Goal: Task Accomplishment & Management: Manage account settings

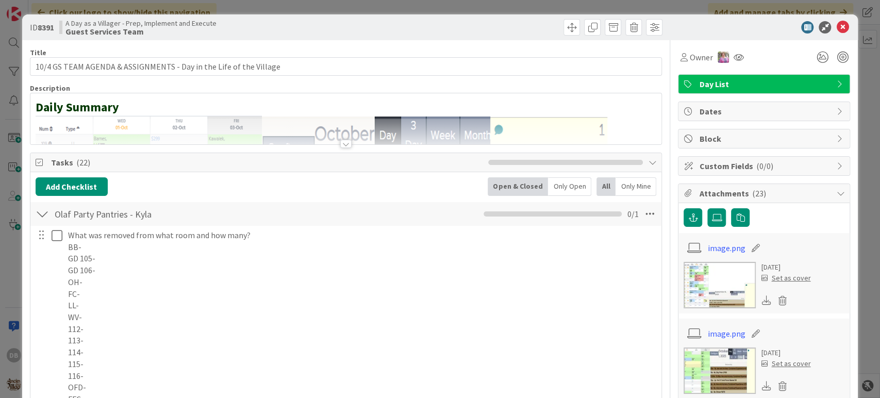
click at [836, 26] on icon at bounding box center [842, 27] width 12 height 12
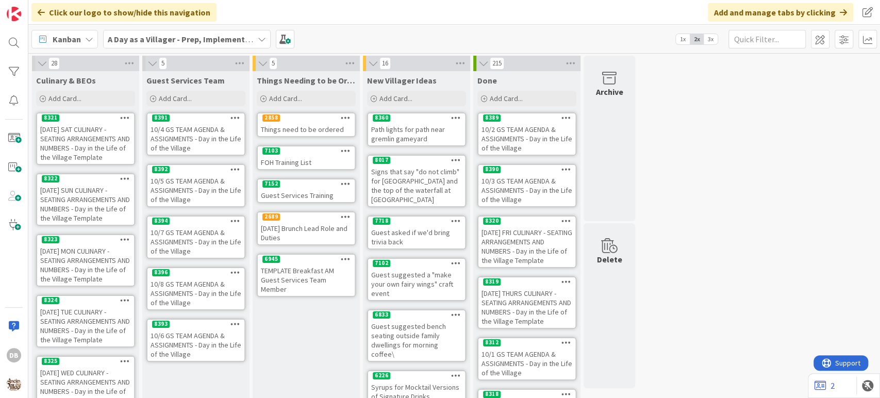
scroll to position [18, 0]
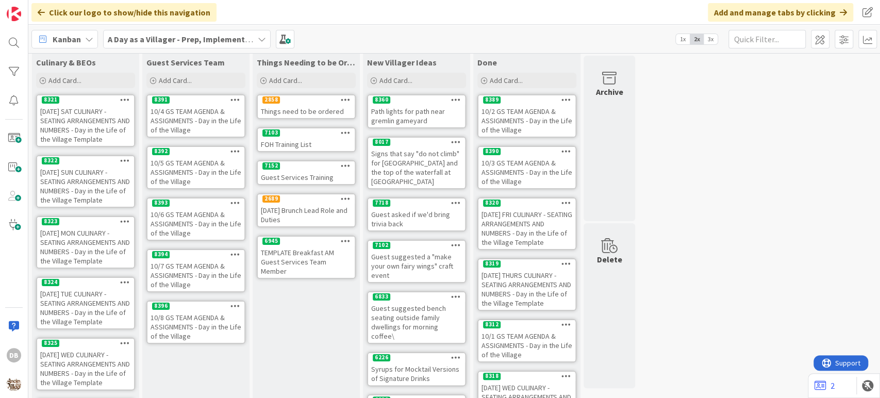
click at [199, 218] on div "10/6 GS TEAM AGENDA & ASSIGNMENTS - Day in the Life of the Village" at bounding box center [195, 224] width 97 height 32
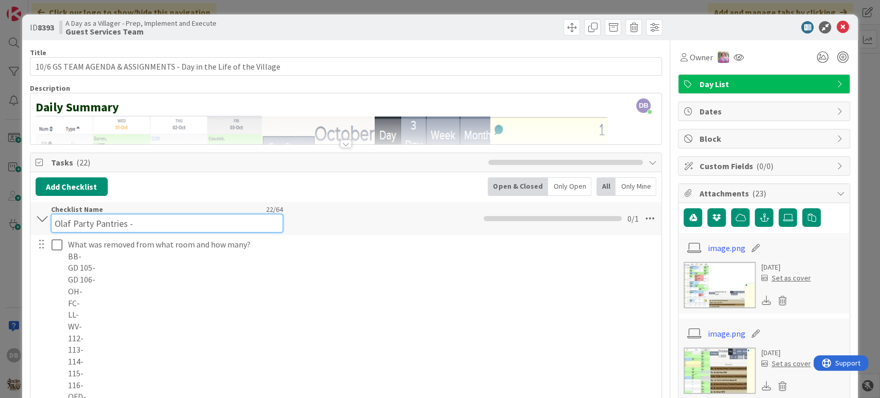
click at [173, 210] on div "Checklist Name 22 / 64 Olaf Party Pantries -" at bounding box center [167, 219] width 232 height 28
type input "Olaf Party Pantries - [PERSON_NAME]"
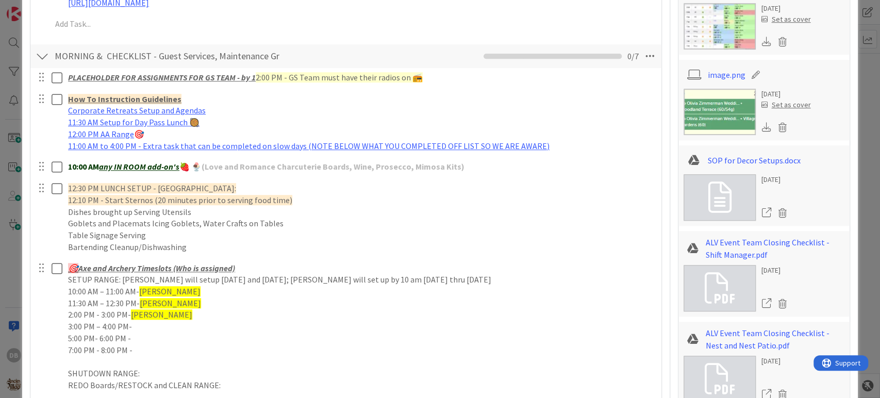
scroll to position [630, 0]
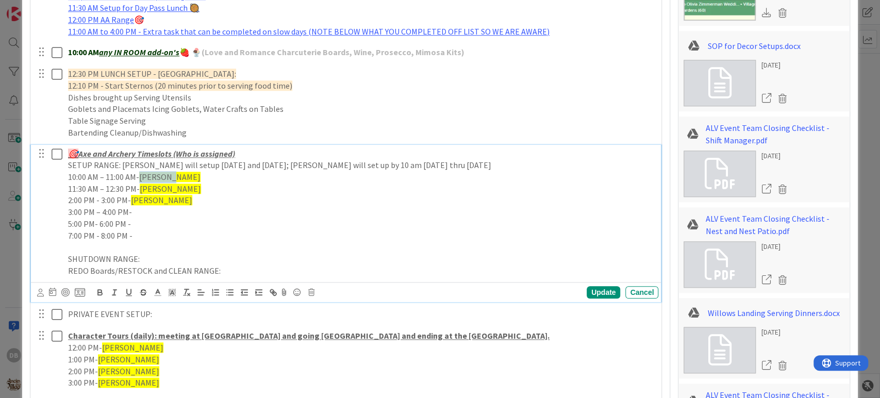
drag, startPoint x: 173, startPoint y: 176, endPoint x: 141, endPoint y: 174, distance: 32.1
click at [141, 174] on p "10:00 AM – 11:00 AM- [PERSON_NAME]" at bounding box center [361, 177] width 586 height 12
drag, startPoint x: 173, startPoint y: 188, endPoint x: 141, endPoint y: 188, distance: 31.4
click at [141, 188] on span "[PERSON_NAME]" at bounding box center [170, 188] width 61 height 10
click at [172, 187] on span "[PERSON_NAME]" at bounding box center [170, 188] width 61 height 10
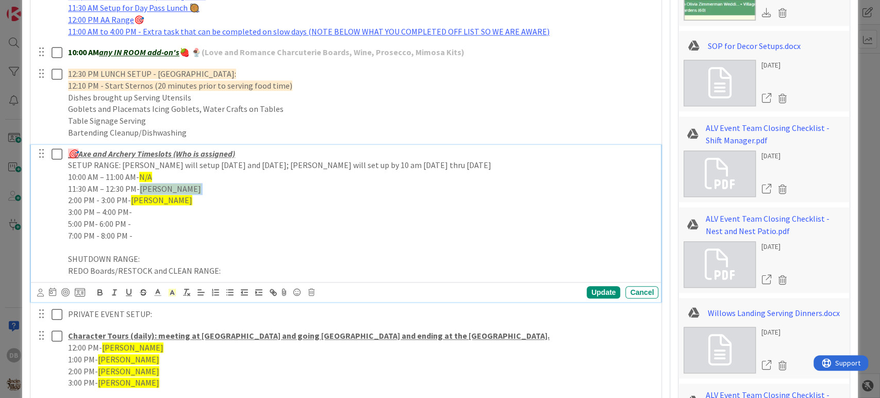
drag, startPoint x: 172, startPoint y: 187, endPoint x: 144, endPoint y: 184, distance: 28.5
click at [144, 184] on span "[PERSON_NAME]" at bounding box center [170, 188] width 61 height 10
drag, startPoint x: 163, startPoint y: 198, endPoint x: 131, endPoint y: 203, distance: 32.4
click at [131, 203] on span "[PERSON_NAME]" at bounding box center [161, 200] width 61 height 10
drag, startPoint x: 126, startPoint y: 203, endPoint x: 66, endPoint y: 199, distance: 60.4
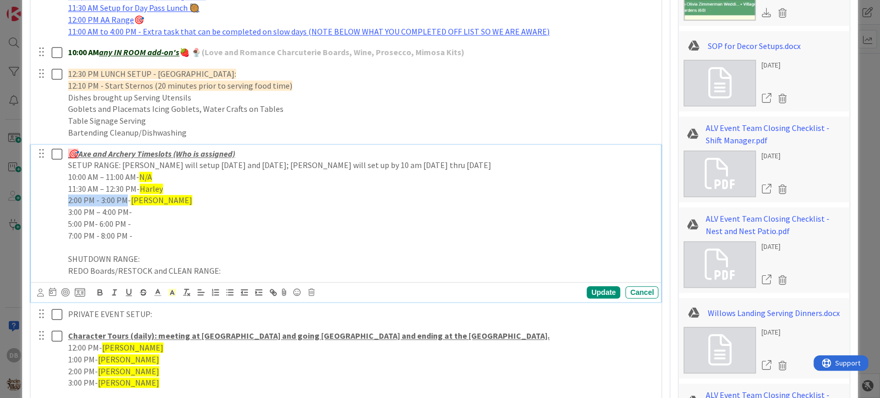
click at [66, 199] on div "🎯 Axe and Archery Timeslots (Who is assigned) SETUP RANGE: [PERSON_NAME] will s…" at bounding box center [361, 212] width 594 height 135
click at [591, 294] on div "Update" at bounding box center [604, 292] width 34 height 12
drag, startPoint x: 165, startPoint y: 201, endPoint x: 132, endPoint y: 199, distance: 32.5
click at [132, 199] on span "[PERSON_NAME]" at bounding box center [162, 200] width 61 height 10
click at [157, 205] on p "1:30 PM - 2:30 PM - [PERSON_NAME]" at bounding box center [361, 200] width 586 height 12
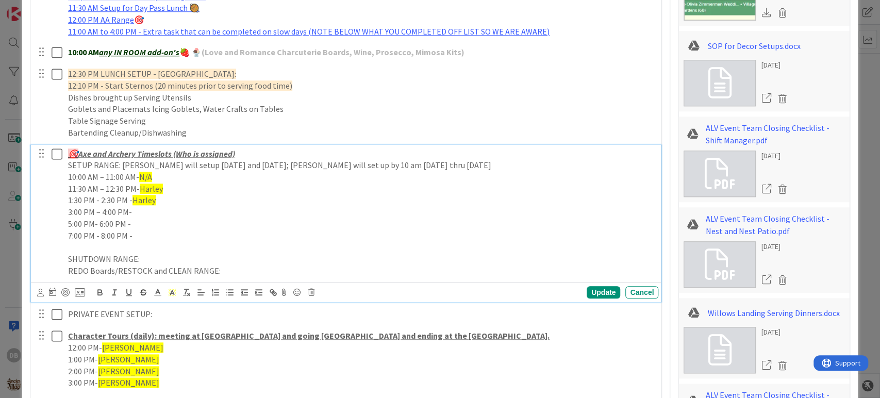
click at [156, 214] on p "3:00 PM – 4:00 PM-" at bounding box center [361, 212] width 586 height 12
drag, startPoint x: 157, startPoint y: 211, endPoint x: 132, endPoint y: 211, distance: 24.7
click at [132, 211] on p "3:00 PM – 4:00 PM- [PERSON_NAME]" at bounding box center [361, 212] width 586 height 12
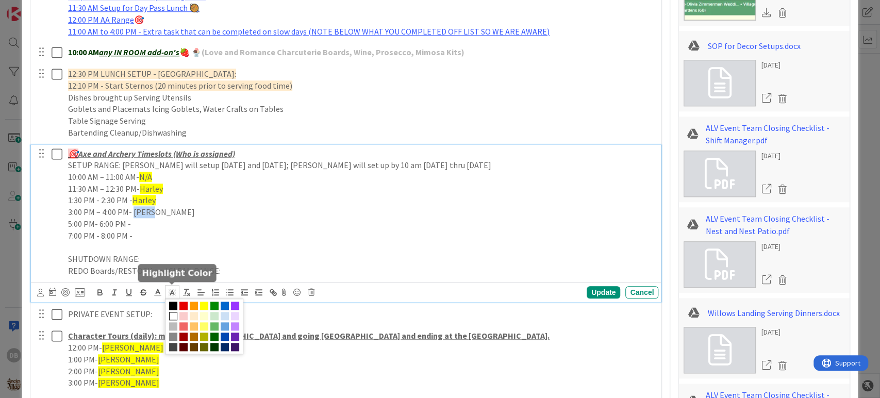
click at [173, 292] on icon at bounding box center [172, 292] width 9 height 9
click at [203, 304] on span at bounding box center [204, 306] width 8 height 8
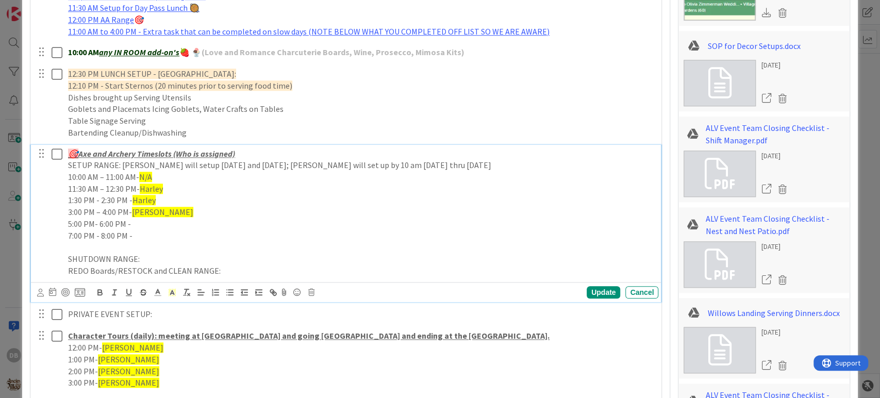
click at [166, 215] on p "3:00 PM – 4:00 PM- [PERSON_NAME]" at bounding box center [361, 212] width 586 height 12
click at [145, 230] on p "7:00 PM - 8:00 PM -" at bounding box center [361, 236] width 586 height 12
click at [145, 221] on p "5:00 PM- 6:00 PM -" at bounding box center [361, 224] width 586 height 12
drag, startPoint x: 155, startPoint y: 225, endPoint x: 130, endPoint y: 224, distance: 24.7
click at [130, 224] on p "5:00 PM- 6:00 PM -[PERSON_NAME]" at bounding box center [361, 224] width 586 height 12
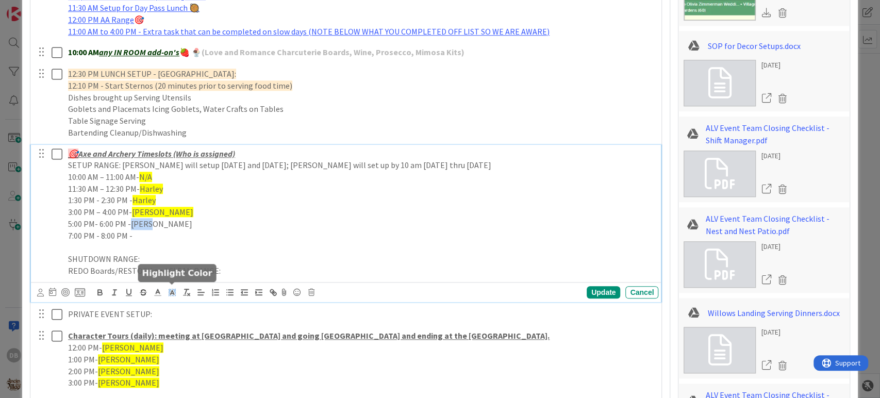
click at [173, 293] on line at bounding box center [172, 293] width 3 height 0
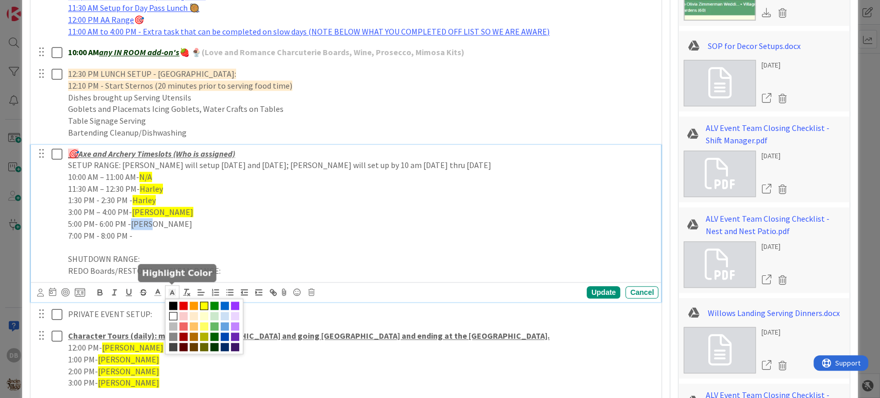
click at [204, 305] on span at bounding box center [204, 306] width 8 height 8
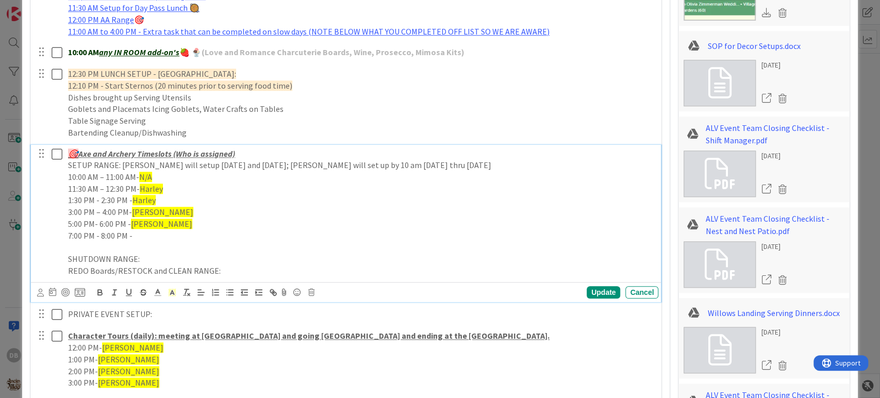
click at [148, 238] on p "7:00 PM - 8:00 PM -" at bounding box center [361, 236] width 586 height 12
drag, startPoint x: 161, startPoint y: 238, endPoint x: 134, endPoint y: 235, distance: 26.9
click at [134, 235] on p "7:00 PM - 8:00 PM - [PERSON_NAME]" at bounding box center [361, 236] width 586 height 12
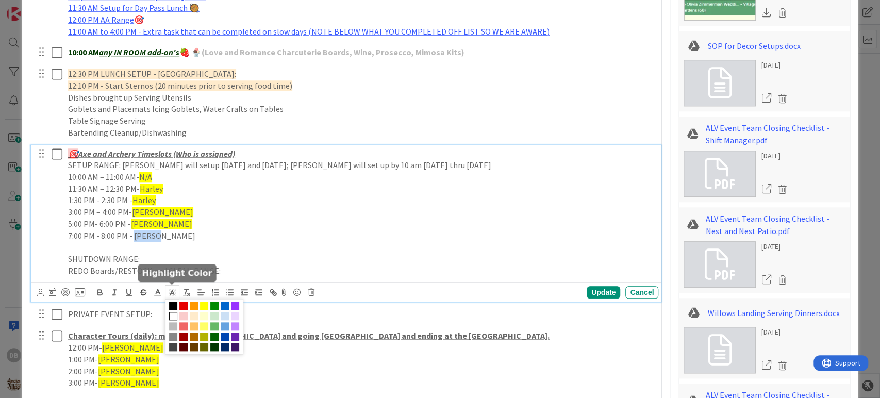
click at [172, 291] on polyline at bounding box center [172, 292] width 4 height 4
click at [205, 304] on span at bounding box center [204, 306] width 8 height 8
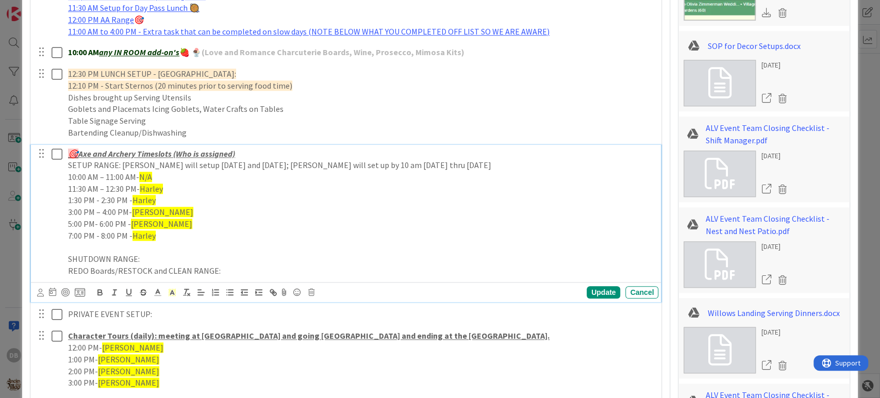
scroll to position [687, 0]
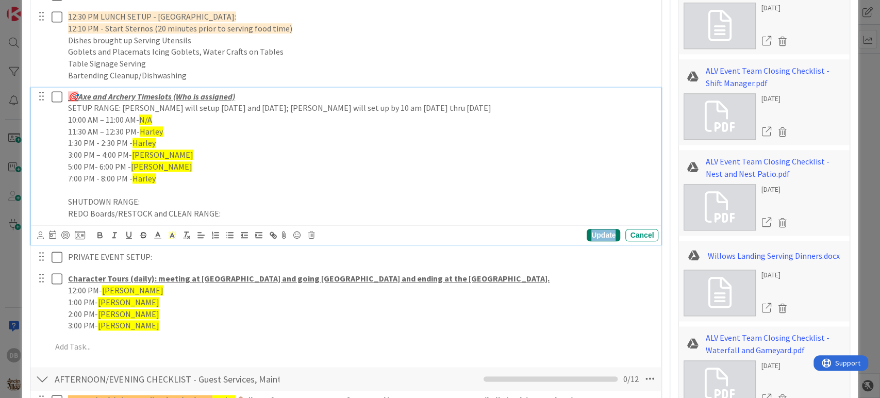
click at [587, 239] on div "Update" at bounding box center [604, 235] width 34 height 12
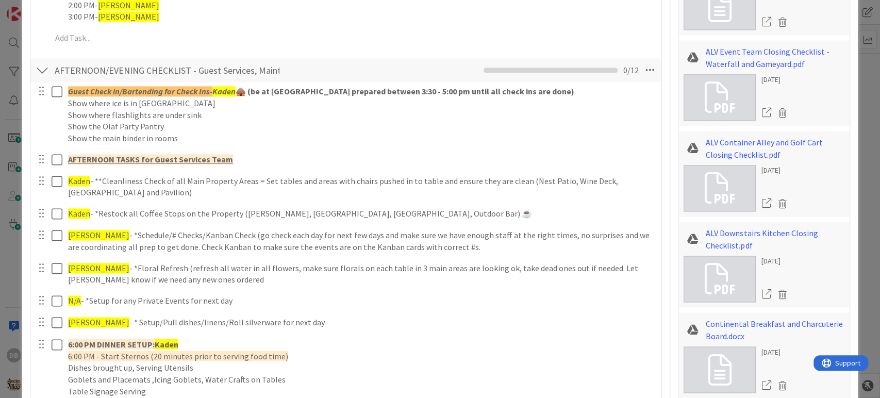
scroll to position [973, 0]
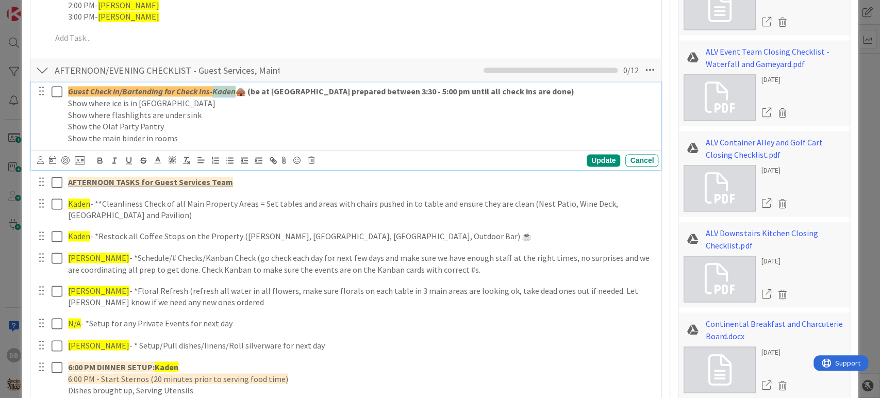
drag, startPoint x: 233, startPoint y: 87, endPoint x: 214, endPoint y: 85, distance: 19.2
click at [214, 86] on em "Kaden" at bounding box center [223, 91] width 23 height 10
drag, startPoint x: 228, startPoint y: 89, endPoint x: 213, endPoint y: 86, distance: 15.3
click at [213, 86] on em "Guest Check in/Bartending for Check Ins- Anni" at bounding box center [149, 91] width 162 height 10
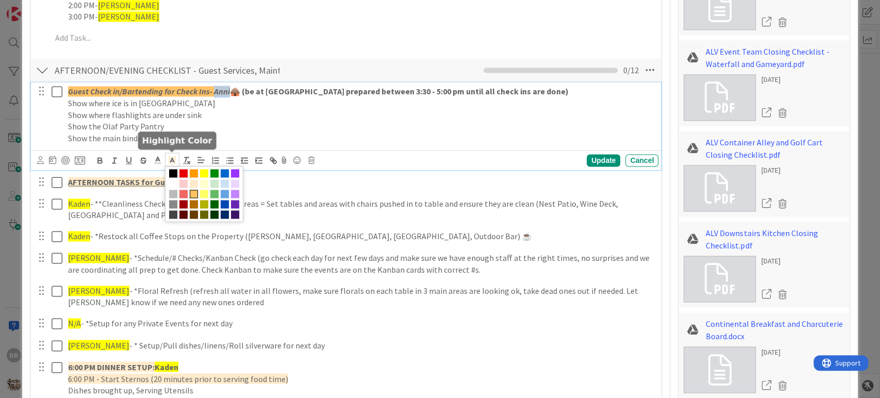
click at [172, 160] on icon at bounding box center [172, 159] width 9 height 9
click at [209, 169] on span at bounding box center [204, 194] width 78 height 56
click at [206, 171] on span at bounding box center [204, 173] width 8 height 8
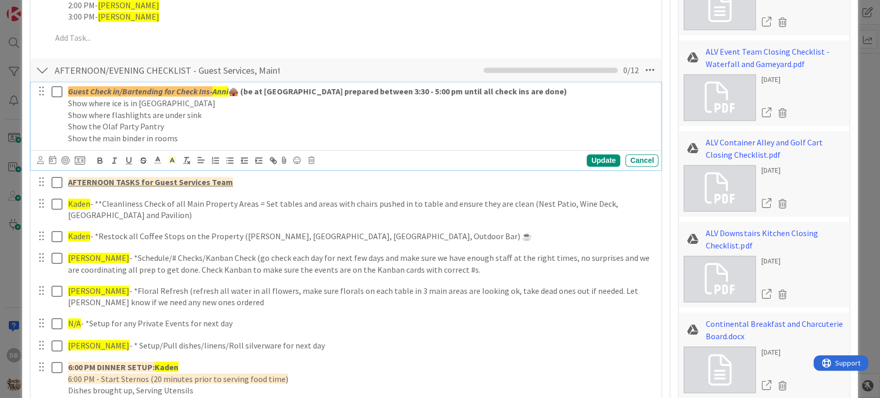
click at [228, 89] on em "Anni" at bounding box center [220, 91] width 16 height 10
drag, startPoint x: 276, startPoint y: 149, endPoint x: 103, endPoint y: 128, distance: 174.5
click at [103, 128] on div "Guest Check in/Bartending for Check Ins- Anni 🛖 (be at [GEOGRAPHIC_DATA] prepar…" at bounding box center [346, 126] width 630 height 88
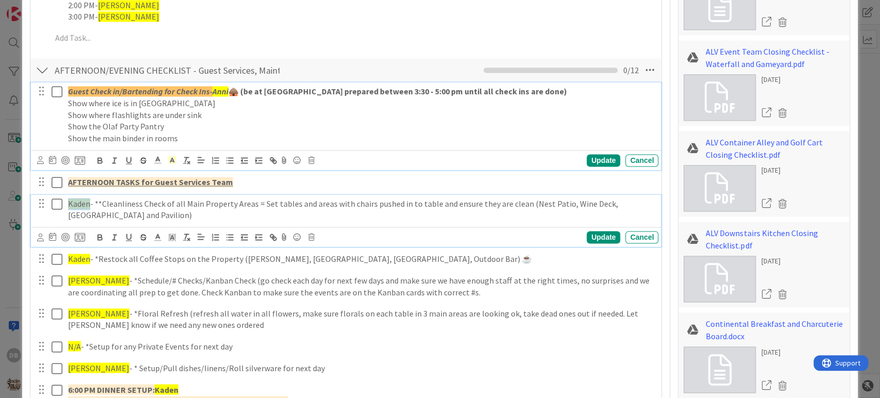
drag, startPoint x: 88, startPoint y: 205, endPoint x: 70, endPoint y: 202, distance: 18.7
click at [70, 202] on span "Kaden" at bounding box center [79, 203] width 22 height 10
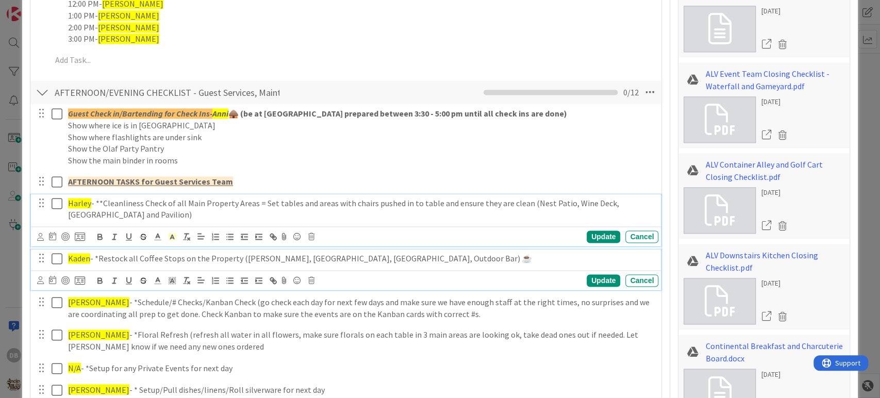
click at [86, 256] on span "Kaden" at bounding box center [79, 258] width 22 height 10
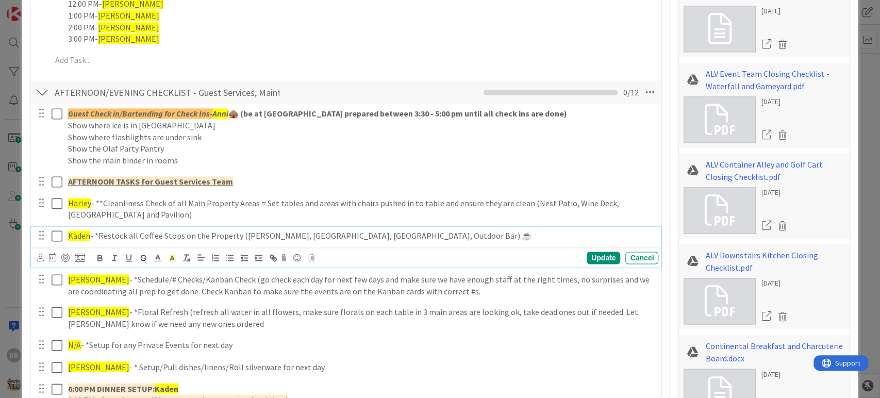
scroll to position [928, 0]
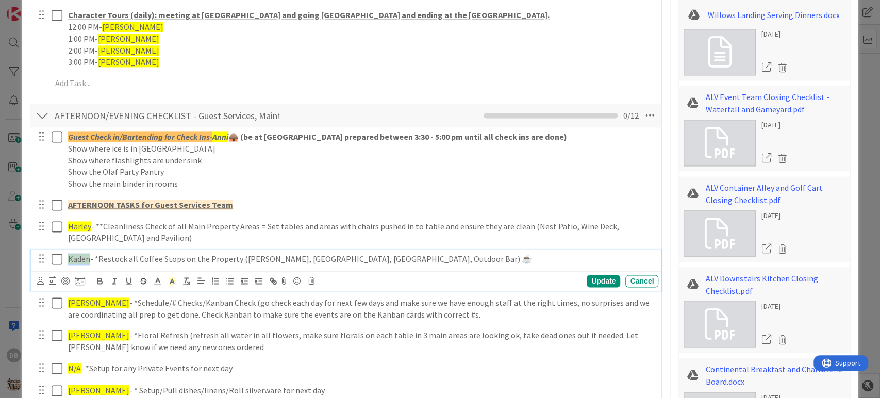
drag, startPoint x: 89, startPoint y: 258, endPoint x: 69, endPoint y: 256, distance: 20.2
click at [69, 256] on span "Kaden" at bounding box center [79, 259] width 22 height 10
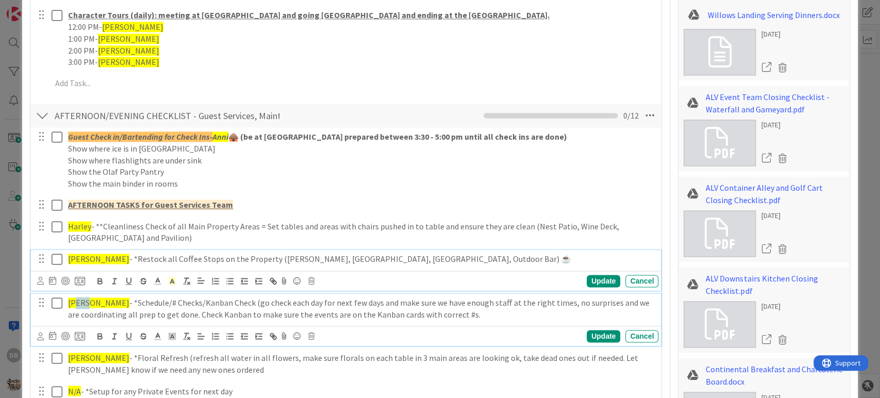
click at [79, 299] on span "[PERSON_NAME]" at bounding box center [98, 302] width 61 height 10
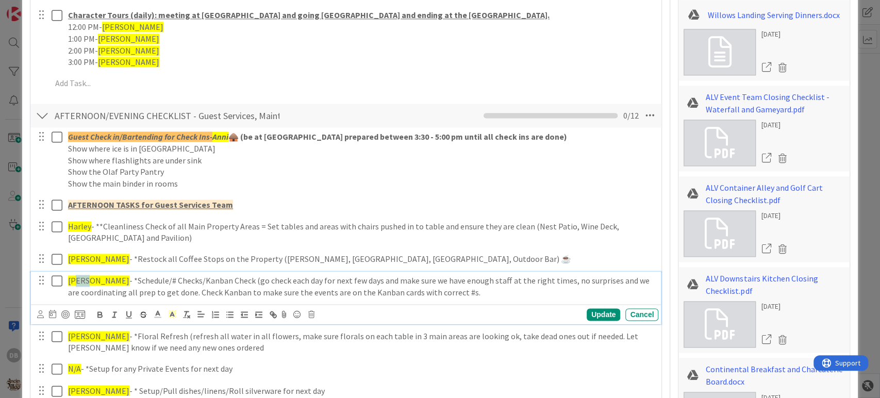
scroll to position [906, 0]
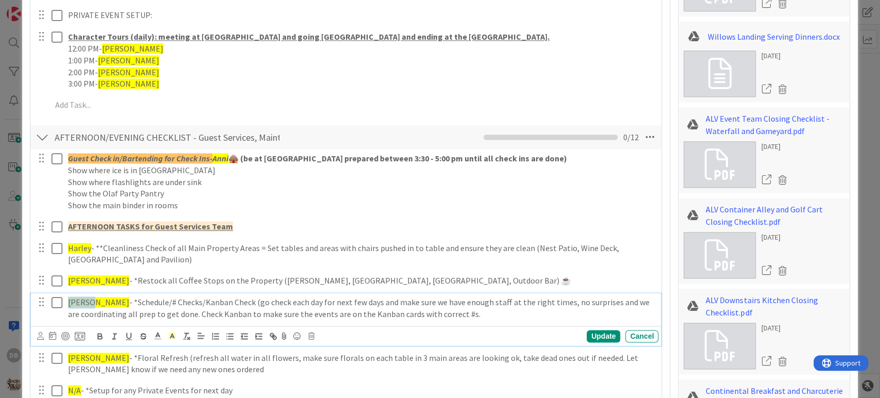
drag, startPoint x: 85, startPoint y: 302, endPoint x: 68, endPoint y: 303, distance: 17.6
click at [68, 303] on p "[PERSON_NAME] - *Schedule/# Checks/Kanban Check (go check each day for next few…" at bounding box center [361, 307] width 586 height 23
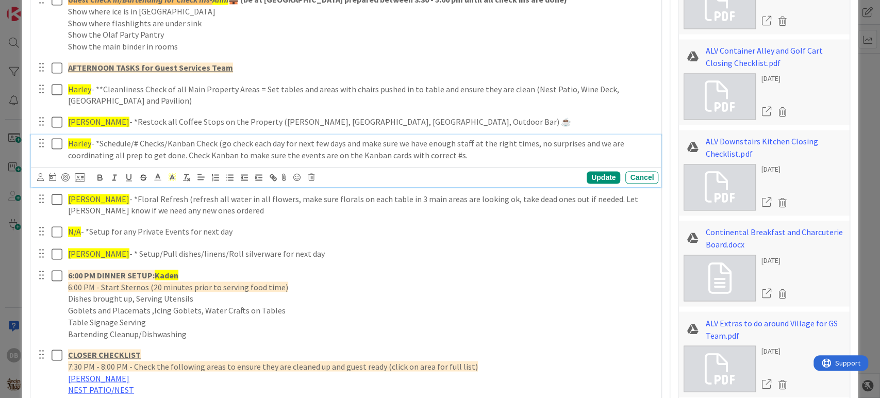
scroll to position [1078, 0]
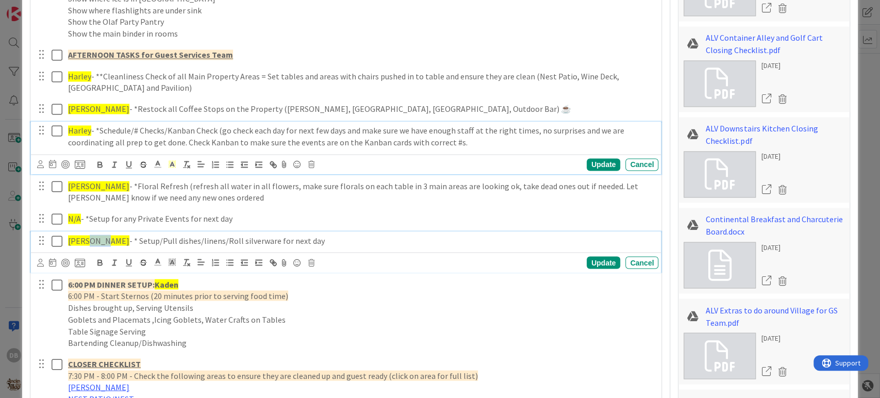
click at [88, 238] on span "[PERSON_NAME]" at bounding box center [98, 240] width 61 height 10
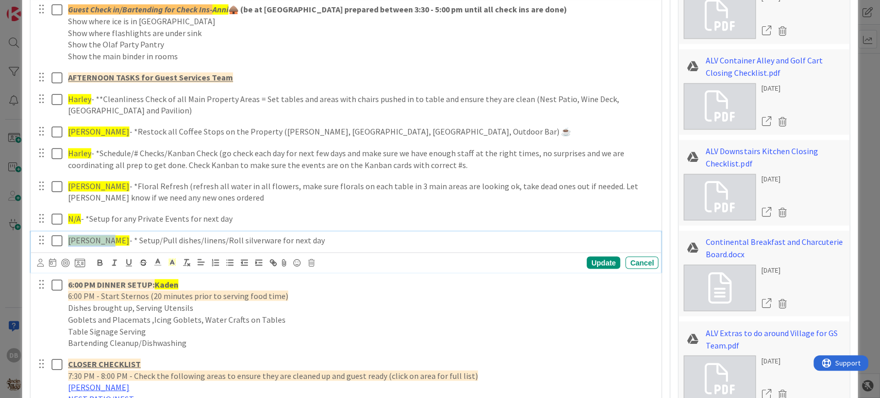
drag, startPoint x: 102, startPoint y: 239, endPoint x: 69, endPoint y: 235, distance: 33.7
click at [69, 235] on span "[PERSON_NAME]" at bounding box center [98, 240] width 61 height 10
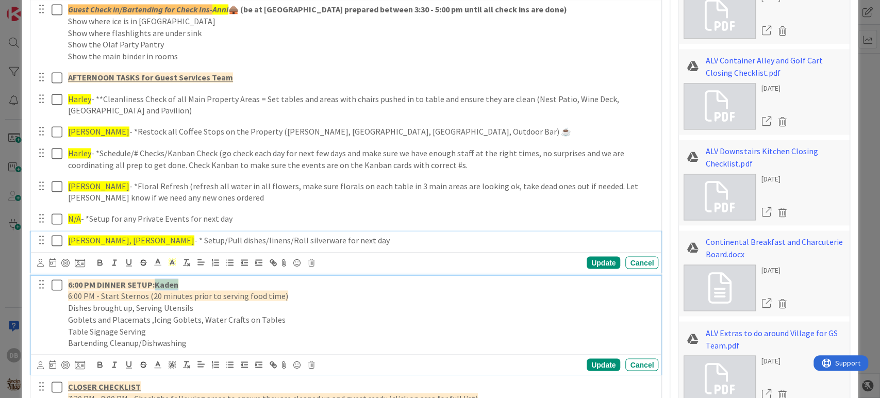
drag, startPoint x: 177, startPoint y: 285, endPoint x: 157, endPoint y: 285, distance: 20.6
click at [157, 285] on strong "Kaden" at bounding box center [167, 284] width 24 height 10
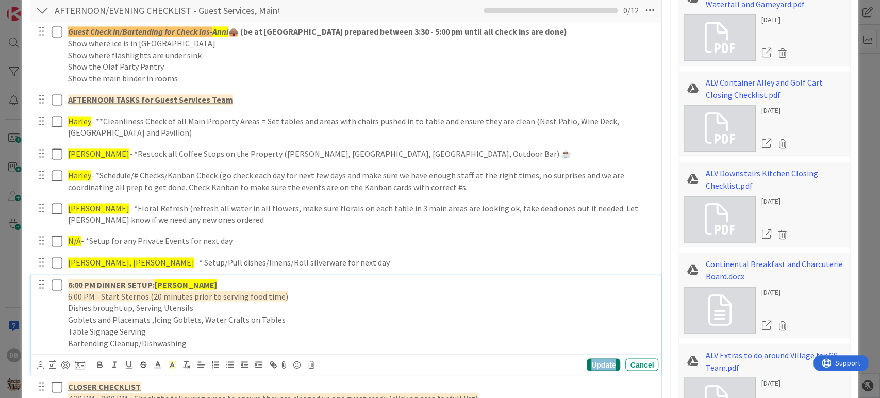
click at [594, 363] on div "Update" at bounding box center [604, 364] width 34 height 12
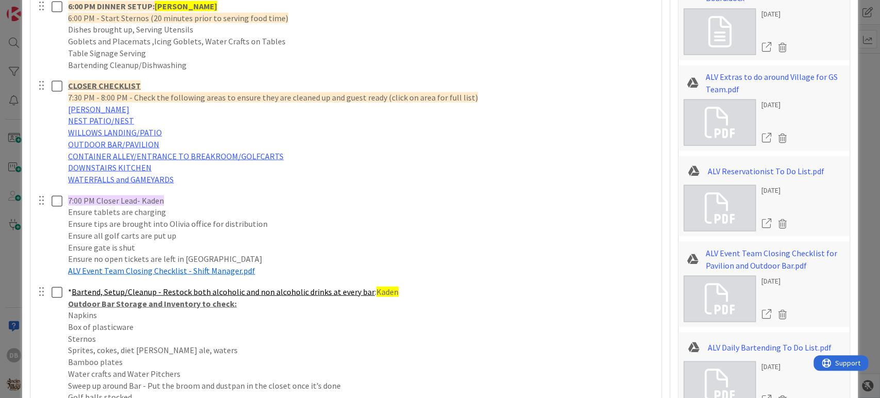
scroll to position [1320, 0]
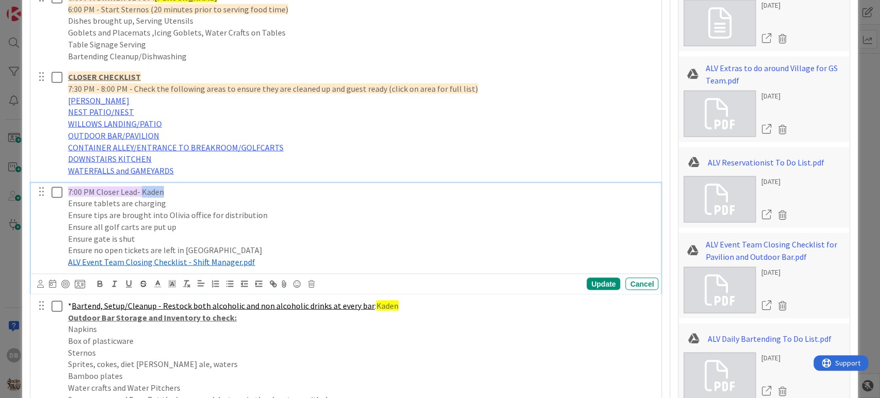
drag, startPoint x: 161, startPoint y: 194, endPoint x: 141, endPoint y: 194, distance: 19.6
click at [141, 194] on span "7:00 PM Closer Lead- Kaden" at bounding box center [116, 192] width 96 height 10
drag, startPoint x: 390, startPoint y: 304, endPoint x: 369, endPoint y: 307, distance: 21.3
click at [369, 307] on p "* Bartend, Setup/Cleanup - Restock both alcoholic and non alcoholic drinks at e…" at bounding box center [361, 306] width 586 height 12
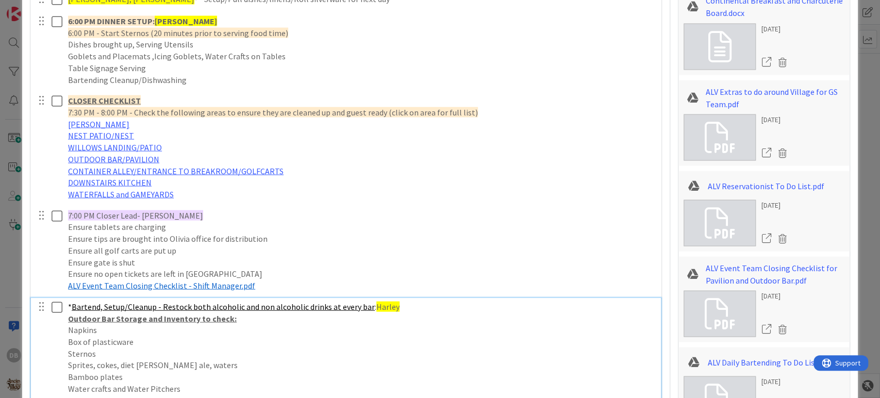
scroll to position [1468, 0]
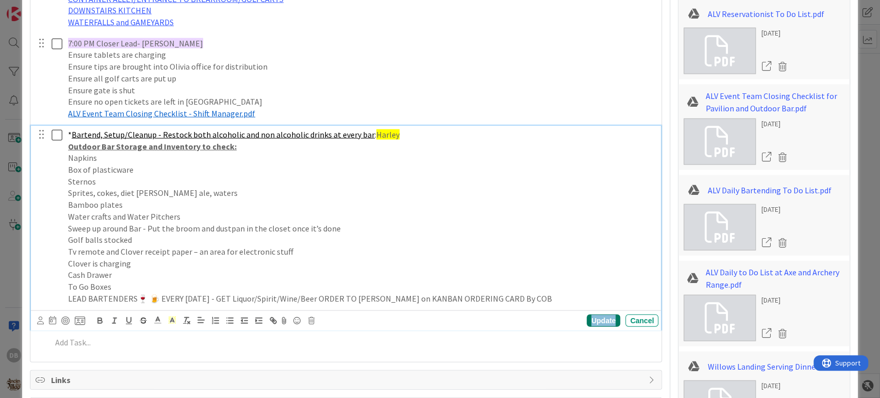
click at [590, 323] on div "Update" at bounding box center [604, 320] width 34 height 12
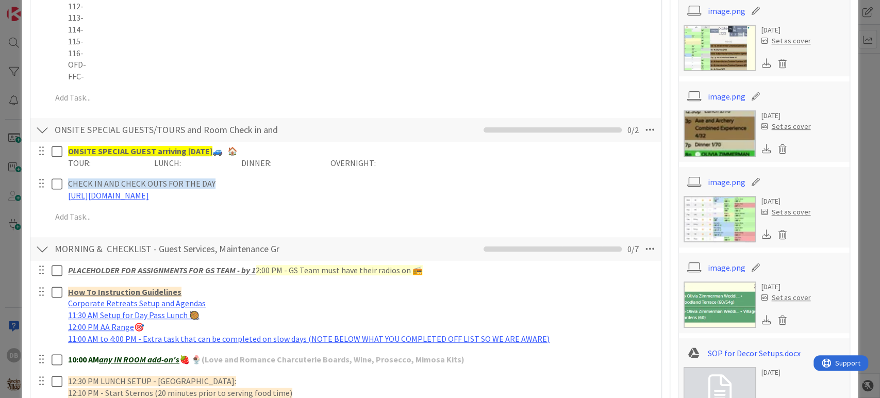
scroll to position [0, 0]
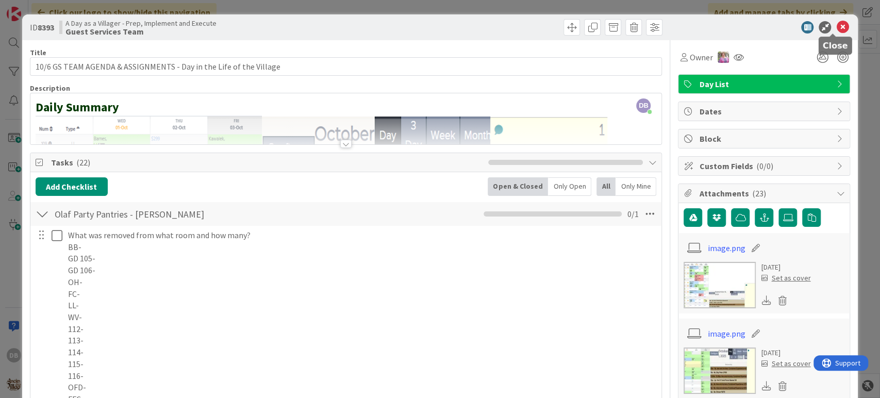
click at [836, 27] on icon at bounding box center [842, 27] width 12 height 12
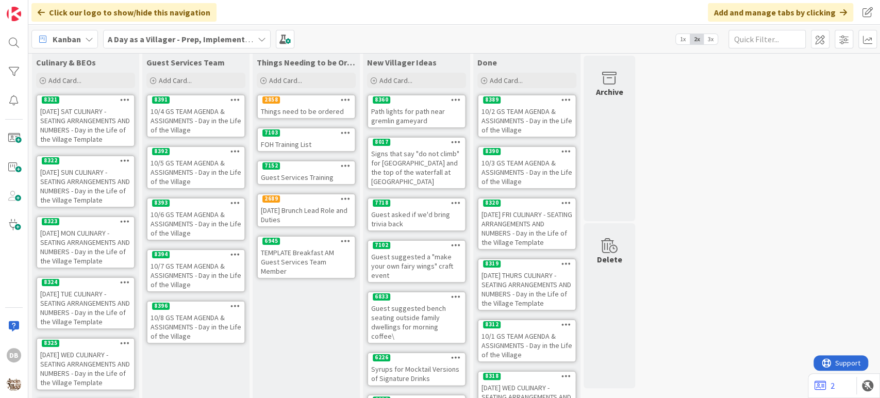
click at [208, 262] on div "10/7 GS TEAM AGENDA & ASSIGNMENTS - Day in the Life of the Village" at bounding box center [195, 275] width 97 height 32
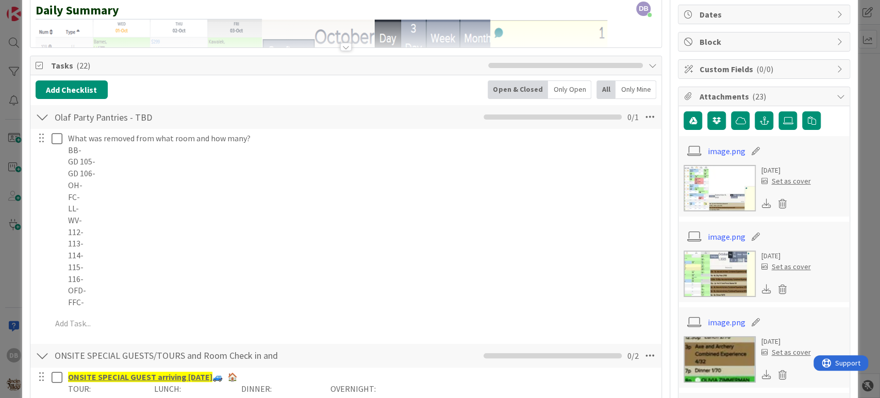
scroll to position [57, 0]
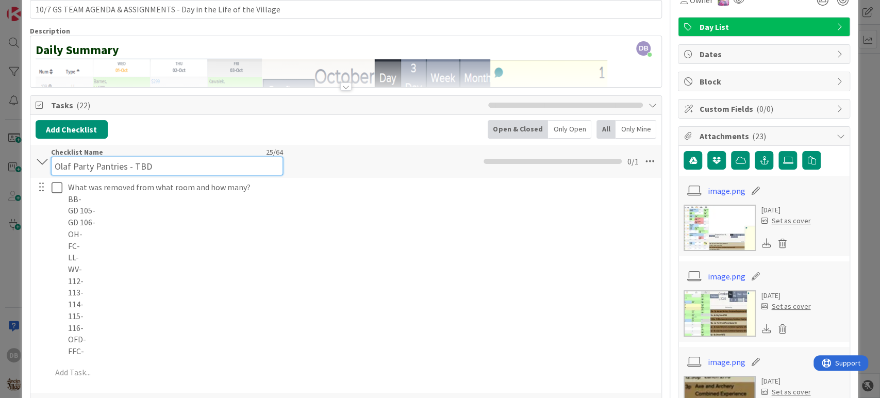
drag, startPoint x: 153, startPoint y: 151, endPoint x: 147, endPoint y: 156, distance: 7.3
click at [145, 152] on div "Checklist Name 25 / 64 Olaf Party Pantries - TBD" at bounding box center [167, 161] width 232 height 28
drag, startPoint x: 153, startPoint y: 166, endPoint x: 132, endPoint y: 169, distance: 20.8
click at [132, 169] on input "Olaf Party Pantries - TBD" at bounding box center [167, 166] width 232 height 19
type input "Olaf Party Pantries - [PERSON_NAME]"
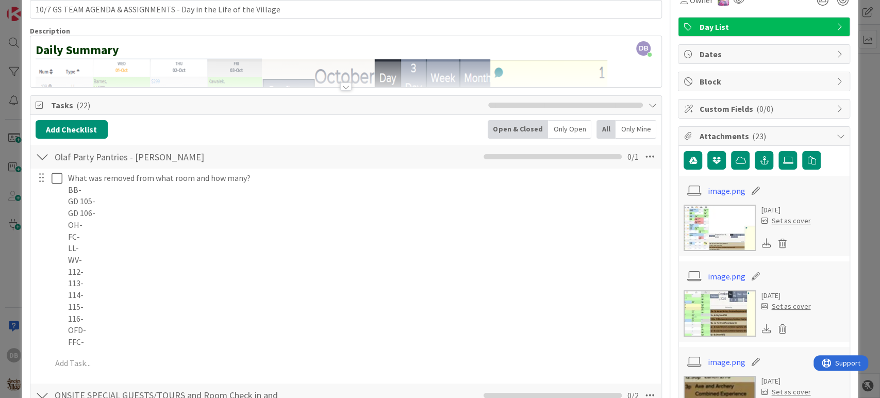
click at [234, 133] on div "Add Checklist Open & Closed Only Open All Only Mine" at bounding box center [346, 129] width 621 height 19
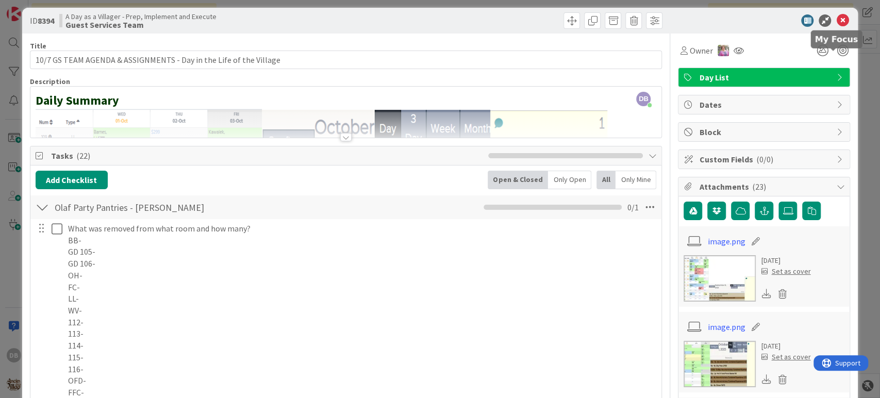
scroll to position [0, 0]
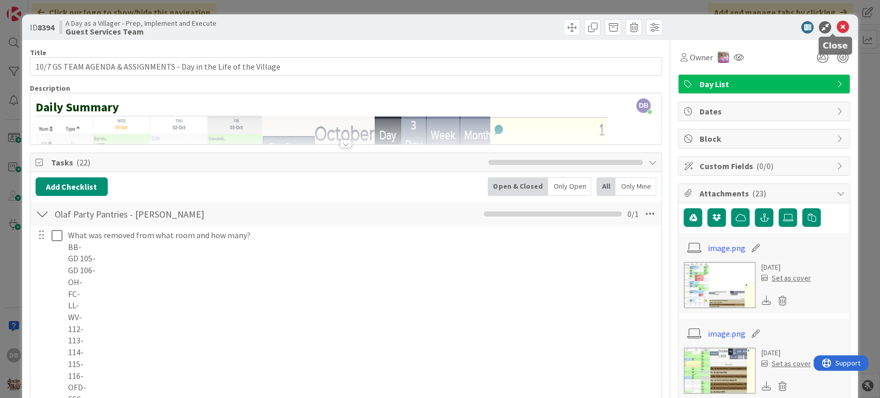
click at [836, 28] on icon at bounding box center [842, 27] width 12 height 12
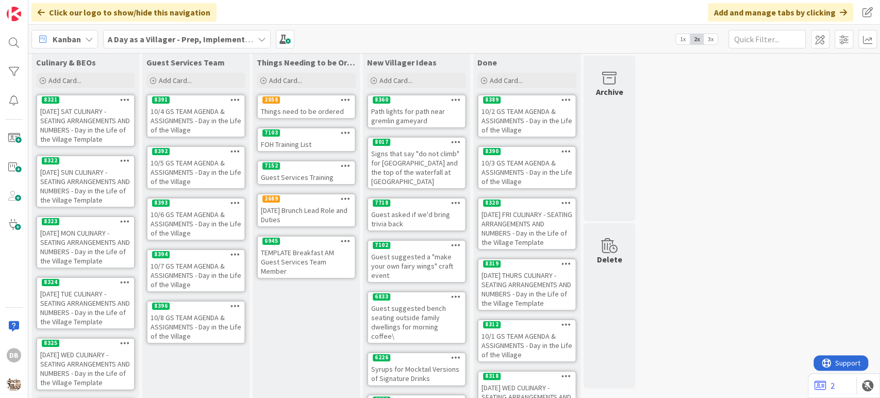
click at [230, 254] on div at bounding box center [235, 254] width 19 height 7
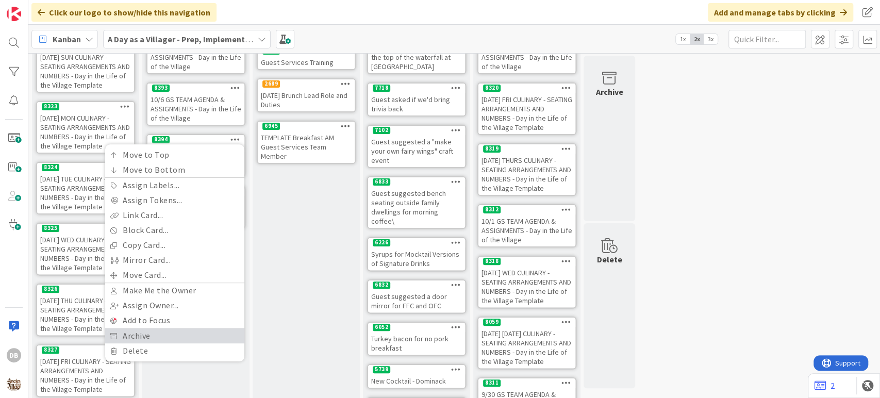
scroll to position [190, 0]
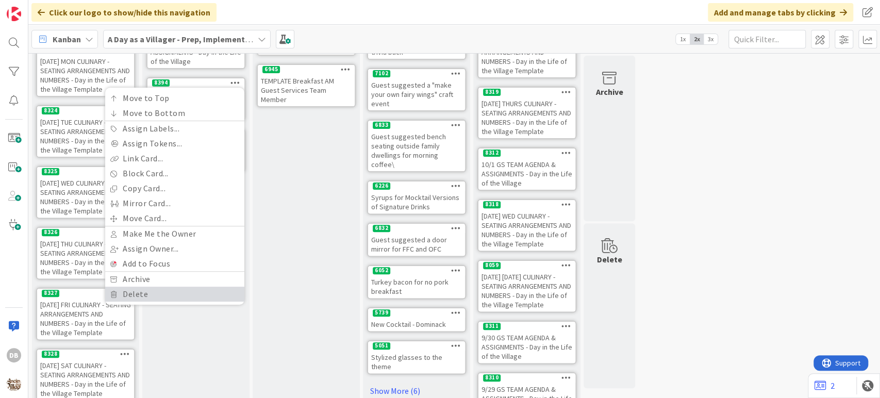
click at [156, 293] on link "Delete" at bounding box center [174, 294] width 139 height 15
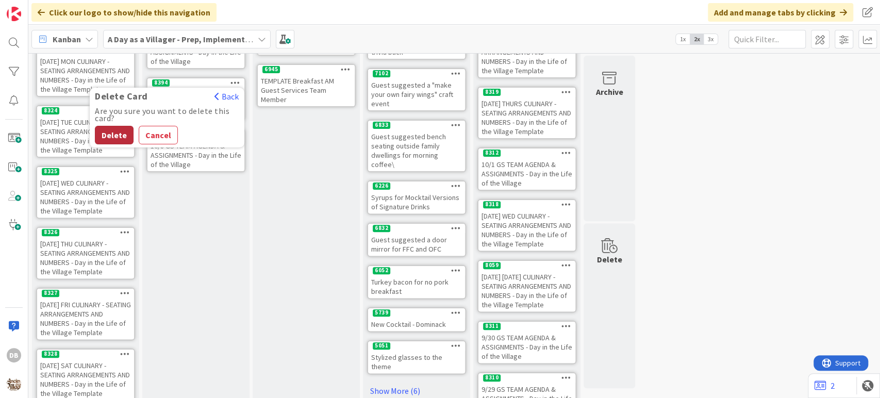
click at [116, 136] on button "Delete" at bounding box center [114, 135] width 39 height 19
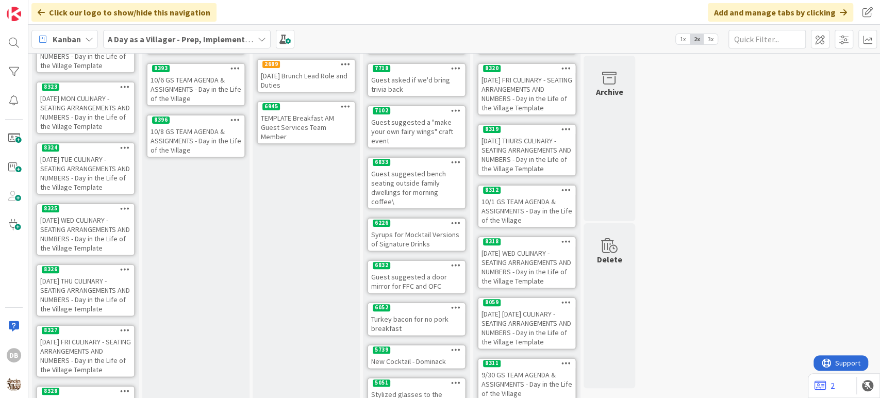
scroll to position [132, 0]
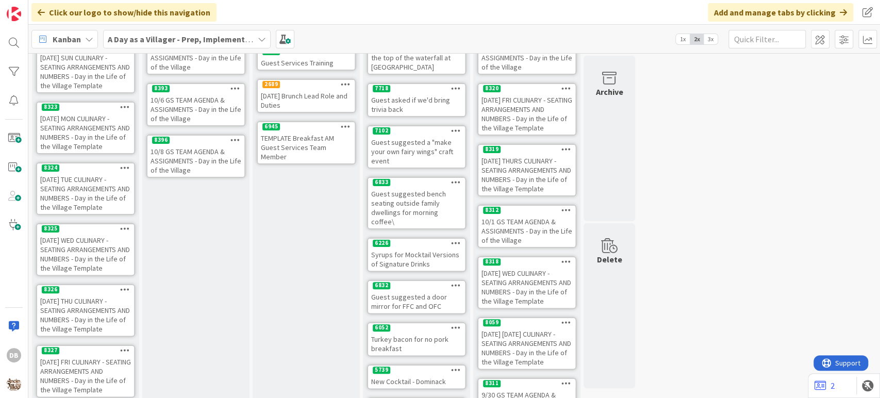
click at [236, 88] on icon at bounding box center [235, 88] width 10 height 7
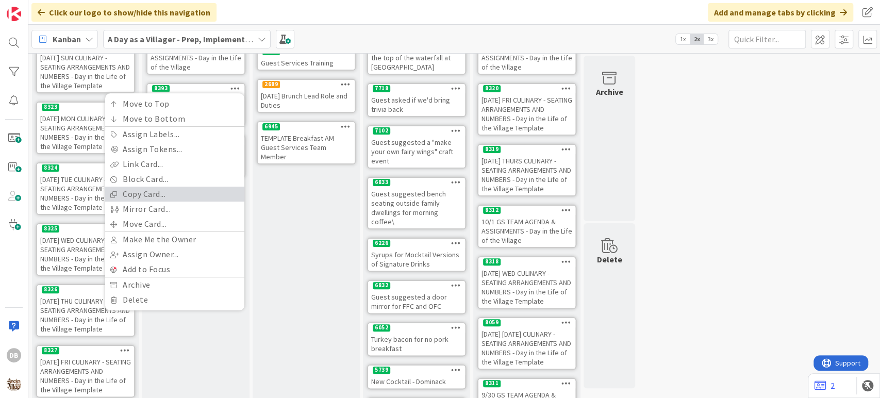
click at [170, 197] on link "Copy Card..." at bounding box center [174, 194] width 139 height 15
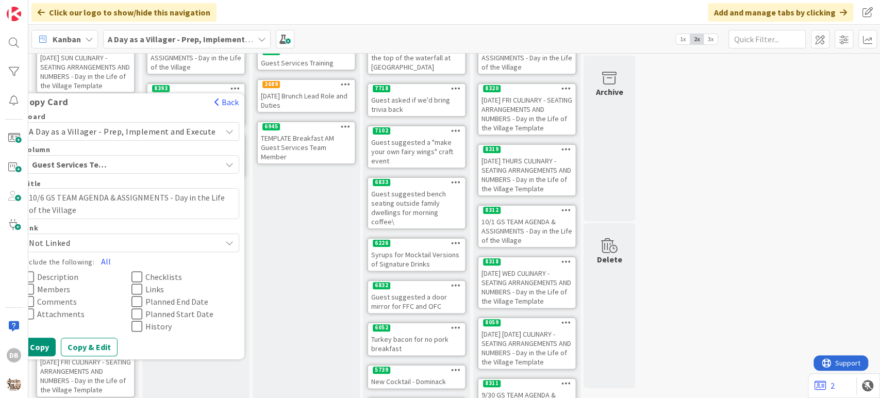
click at [49, 195] on textarea "10/6 GS TEAM AGENDA & ASSIGNMENTS - Day in the Life of the Village" at bounding box center [131, 203] width 216 height 31
type textarea "x"
type textarea "10/ GS TEAM AGENDA & ASSIGNMENTS - Day in the Life of the Village"
type textarea "x"
type textarea "10/7 GS TEAM AGENDA & ASSIGNMENTS - Day in the Life of the Village"
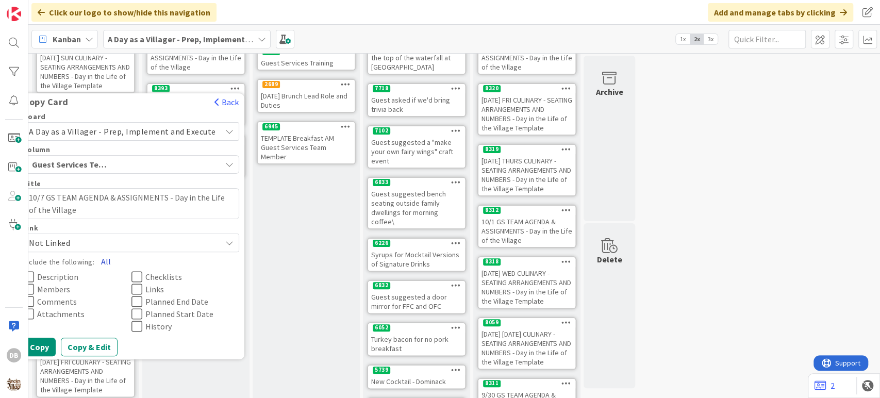
click at [109, 262] on button "All" at bounding box center [105, 261] width 23 height 19
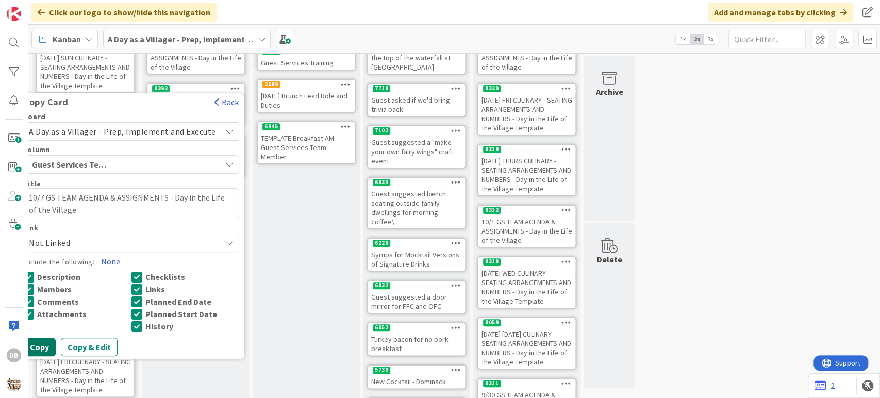
click at [46, 345] on button "Copy" at bounding box center [39, 347] width 32 height 19
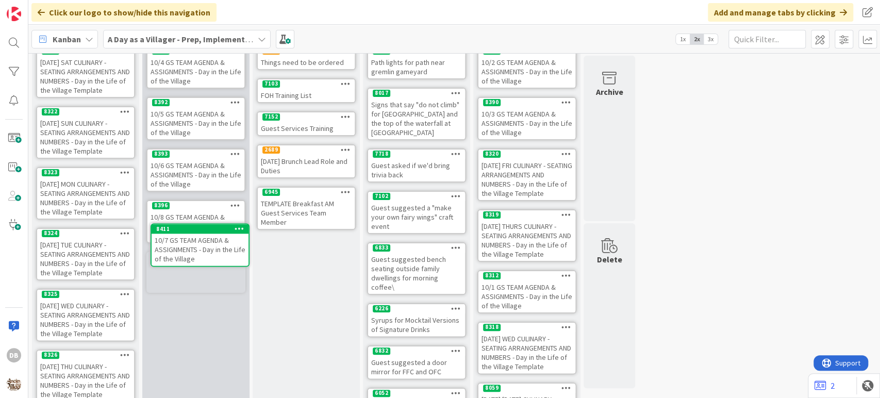
scroll to position [71, 0]
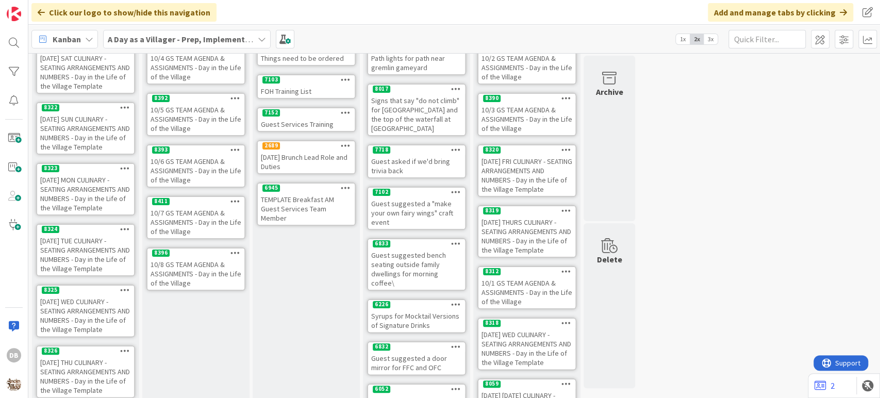
click at [199, 265] on div "10/8 GS TEAM AGENDA & ASSIGNMENTS - Day in the Life of the Village" at bounding box center [195, 274] width 97 height 32
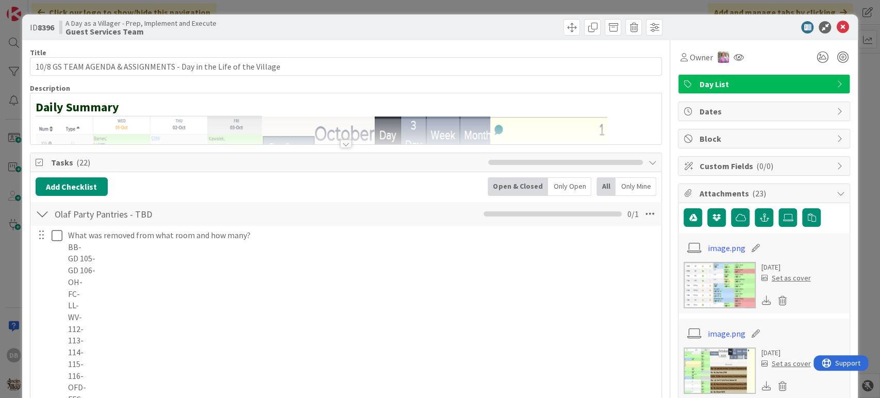
type textarea "x"
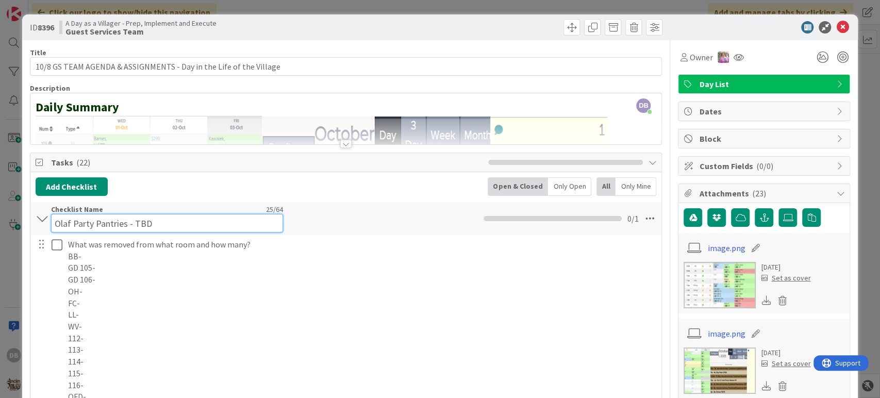
click at [153, 214] on input "Olaf Party Pantries - TBD" at bounding box center [167, 223] width 232 height 19
drag, startPoint x: 148, startPoint y: 224, endPoint x: 134, endPoint y: 224, distance: 14.4
click at [134, 224] on input "Olaf Party Pantries - TBD" at bounding box center [167, 223] width 232 height 19
type input "Olaf Party Pantries - Kon"
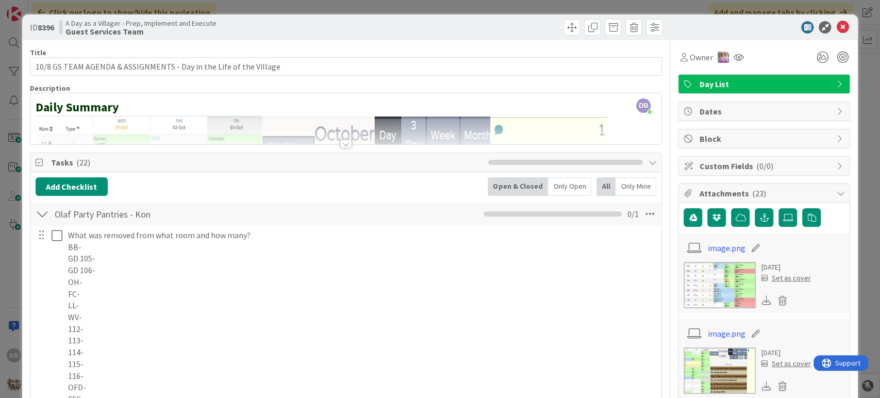
click at [367, 179] on div "Add Checklist Open & Closed Only Open All Only Mine" at bounding box center [346, 186] width 621 height 19
type textarea "x"
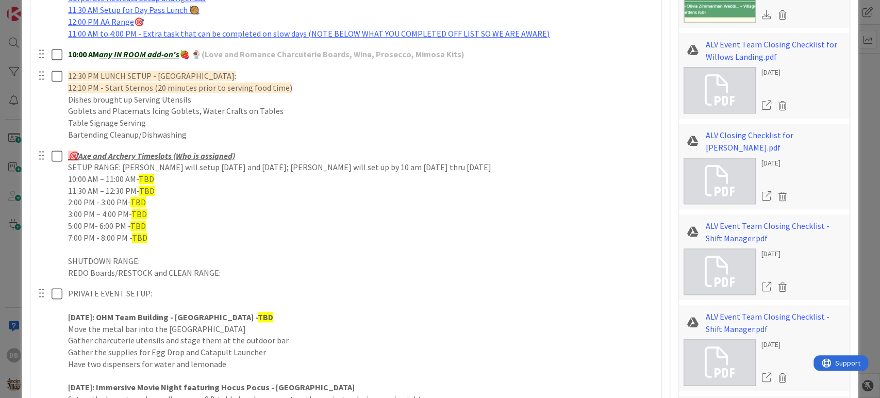
scroll to position [630, 0]
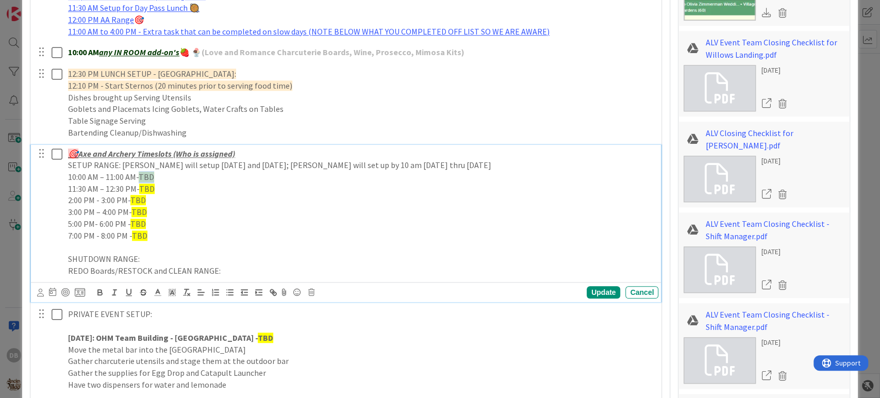
drag, startPoint x: 155, startPoint y: 176, endPoint x: 141, endPoint y: 176, distance: 13.4
click at [141, 176] on p "10:00 AM – 11:00 AM- TBD" at bounding box center [361, 177] width 586 height 12
drag, startPoint x: 148, startPoint y: 189, endPoint x: 141, endPoint y: 189, distance: 6.7
click at [141, 189] on span "TBD" at bounding box center [146, 188] width 15 height 10
drag, startPoint x: 126, startPoint y: 197, endPoint x: 68, endPoint y: 198, distance: 58.3
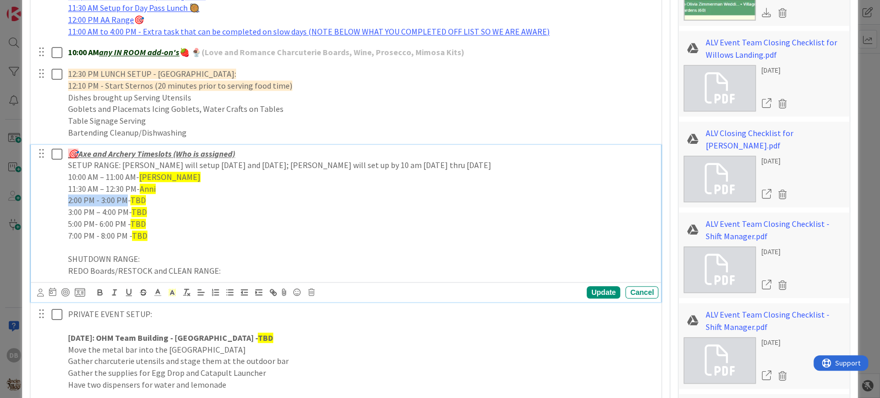
click at [68, 198] on p "2:00 PM - 3:00 PM- TBD" at bounding box center [361, 200] width 586 height 12
drag, startPoint x: 145, startPoint y: 202, endPoint x: 132, endPoint y: 201, distance: 12.9
click at [132, 201] on p "1:30 PM - 2:30PM - TBD" at bounding box center [361, 200] width 586 height 12
drag, startPoint x: 145, startPoint y: 211, endPoint x: 131, endPoint y: 209, distance: 14.1
click at [131, 209] on p "3:00 PM – 4:00 PM- TBD" at bounding box center [361, 212] width 586 height 12
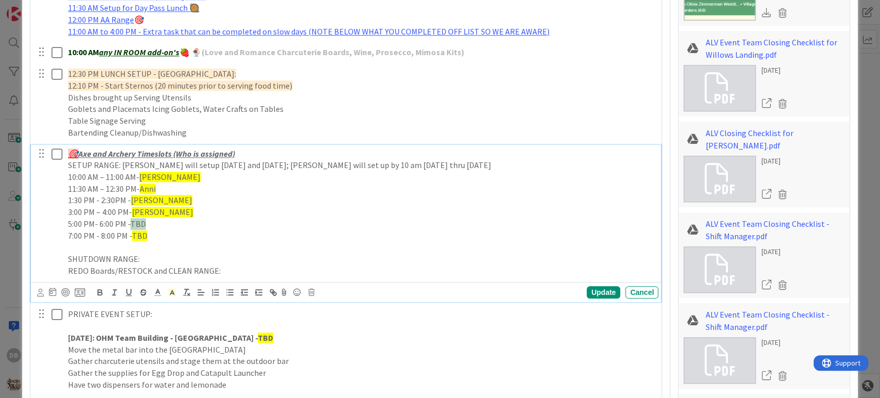
drag, startPoint x: 142, startPoint y: 220, endPoint x: 130, endPoint y: 220, distance: 11.3
click at [130, 220] on span "TBD" at bounding box center [137, 224] width 15 height 10
drag, startPoint x: 148, startPoint y: 234, endPoint x: 132, endPoint y: 235, distance: 15.5
click at [132, 235] on p "7:00 PM - 8:00 PM - TBD" at bounding box center [361, 236] width 586 height 12
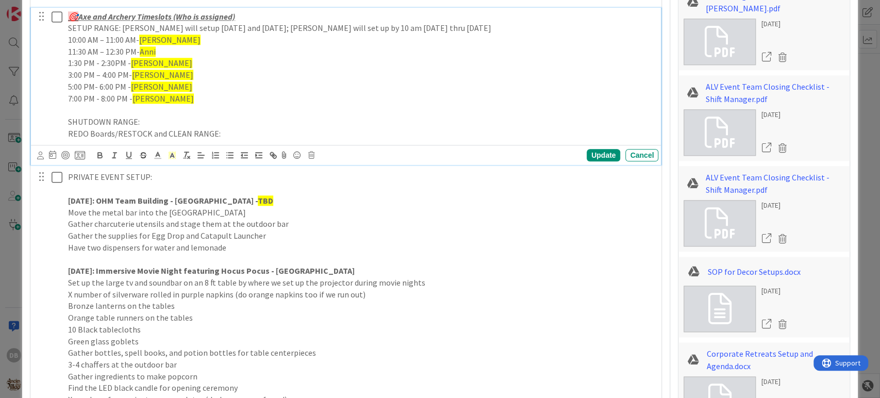
scroll to position [801, 0]
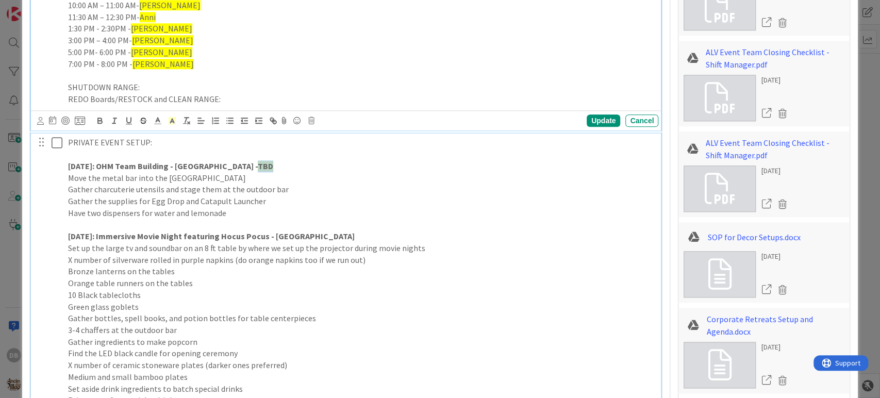
drag, startPoint x: 225, startPoint y: 163, endPoint x: 211, endPoint y: 163, distance: 13.9
click at [258, 163] on strong "TBD" at bounding box center [265, 166] width 15 height 10
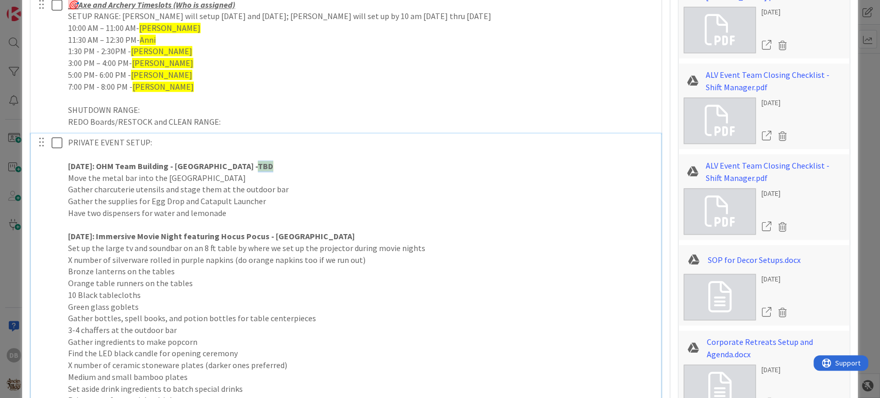
type textarea "x"
click at [276, 169] on p "[DATE]: OHM Team Building - [GEOGRAPHIC_DATA] - Kaden" at bounding box center [361, 166] width 586 height 12
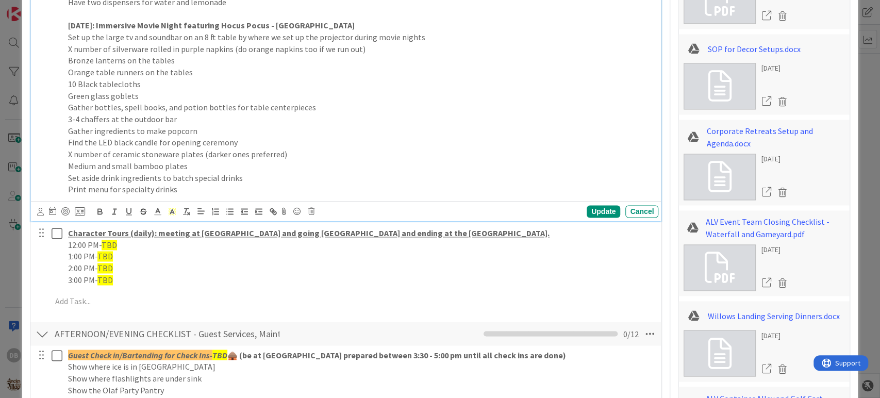
scroll to position [1008, 0]
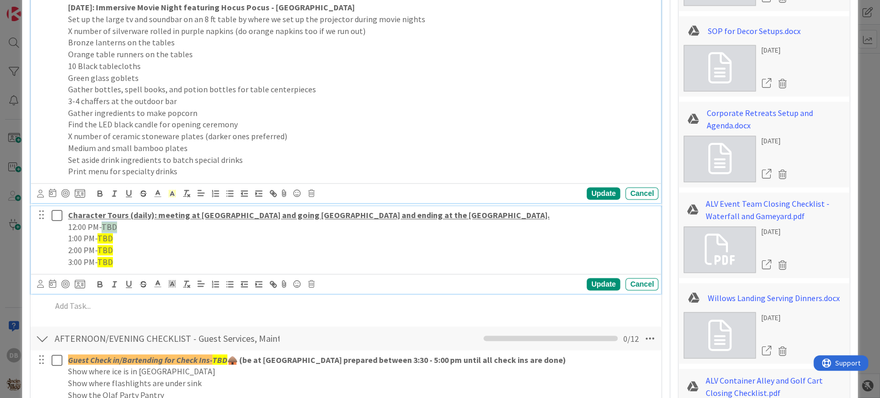
drag, startPoint x: 118, startPoint y: 225, endPoint x: 104, endPoint y: 229, distance: 14.7
click at [104, 229] on p "12:00 PM- TBD" at bounding box center [361, 227] width 586 height 12
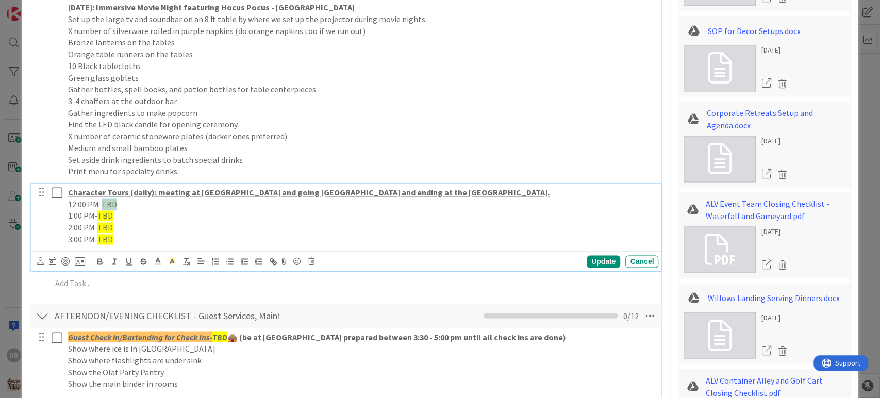
scroll to position [985, 0]
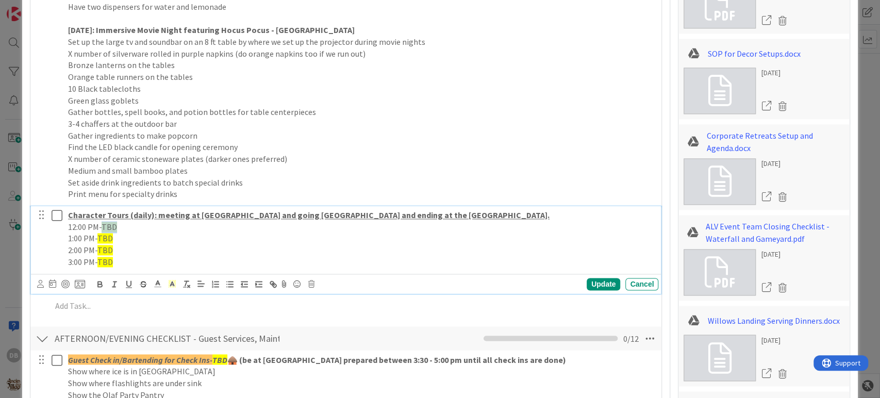
type textarea "x"
drag, startPoint x: 111, startPoint y: 237, endPoint x: 99, endPoint y: 238, distance: 11.9
click at [99, 238] on p "1:00 PM- TBD" at bounding box center [361, 238] width 586 height 12
drag, startPoint x: 114, startPoint y: 246, endPoint x: 99, endPoint y: 248, distance: 15.6
click at [99, 248] on p "2:00 PM- TBD" at bounding box center [361, 250] width 586 height 12
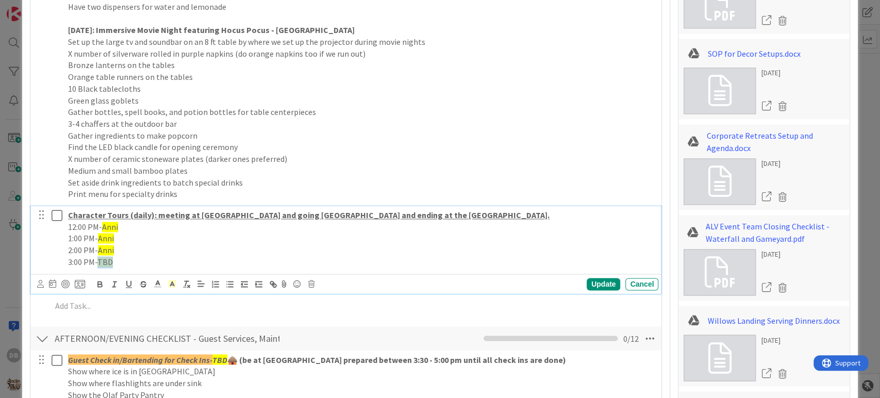
drag, startPoint x: 114, startPoint y: 264, endPoint x: 99, endPoint y: 263, distance: 15.0
click at [99, 263] on p "3:00 PM- TBD" at bounding box center [361, 262] width 586 height 12
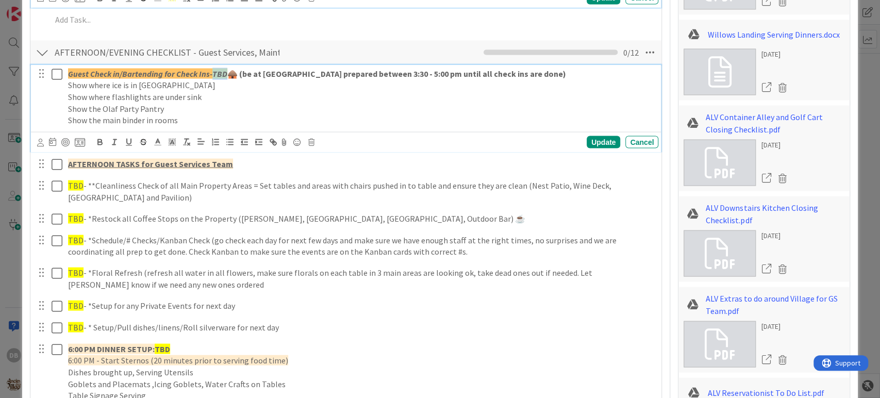
drag, startPoint x: 228, startPoint y: 73, endPoint x: 214, endPoint y: 73, distance: 13.4
click at [214, 73] on p "Guest Check in/Bartending for Check Ins- TBD 🛖 (be at [GEOGRAPHIC_DATA] prepare…" at bounding box center [361, 74] width 586 height 12
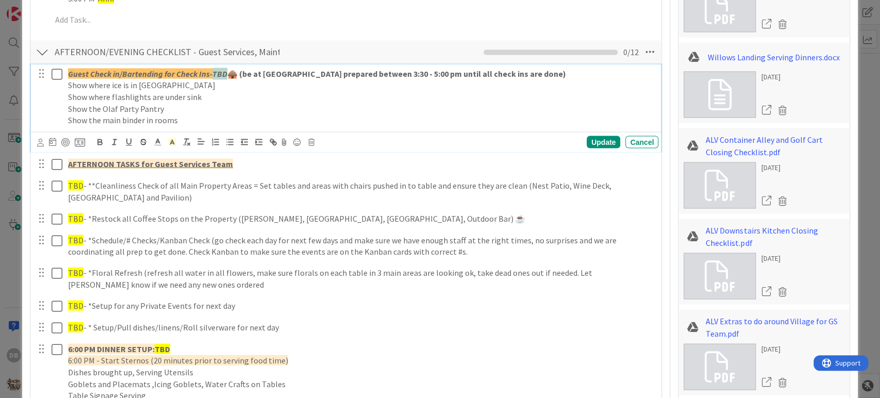
type textarea "x"
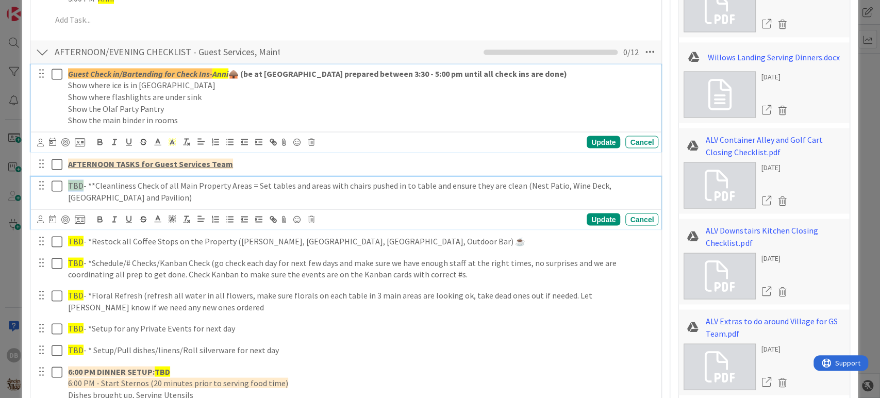
drag, startPoint x: 82, startPoint y: 184, endPoint x: 69, endPoint y: 182, distance: 14.0
click at [69, 182] on p "TBD - **Cleanliness Check of all Main Property Areas = Set tables and areas wit…" at bounding box center [361, 190] width 586 height 23
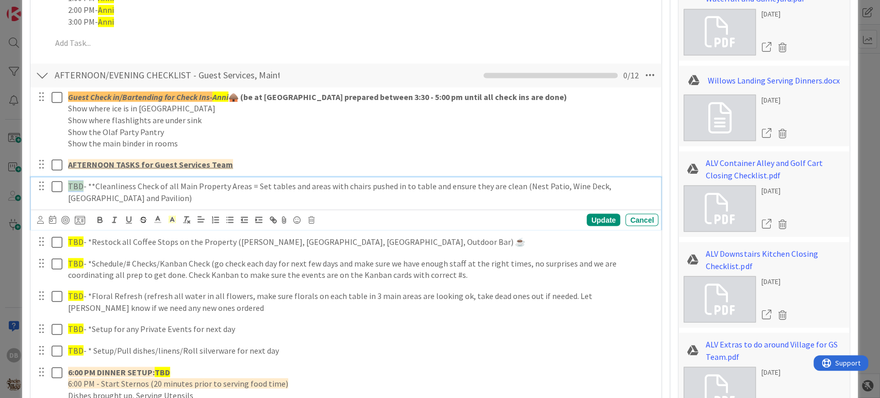
type textarea "x"
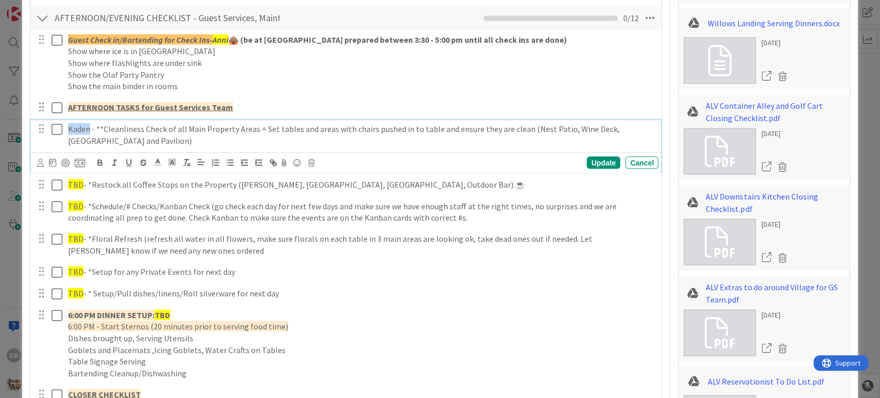
drag, startPoint x: 83, startPoint y: 126, endPoint x: 69, endPoint y: 125, distance: 15.0
click at [69, 125] on p "Kaden - **Cleanliness Check of all Main Property Areas = Set tables and areas w…" at bounding box center [361, 134] width 586 height 23
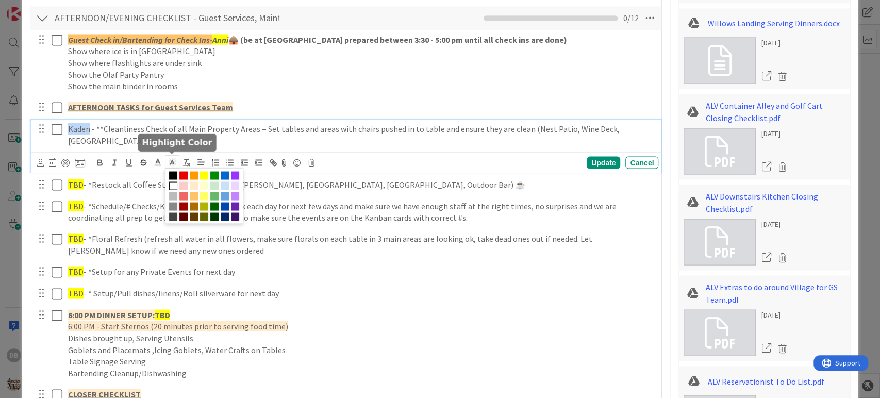
click at [169, 159] on icon at bounding box center [172, 161] width 9 height 9
click at [201, 172] on span at bounding box center [204, 175] width 8 height 8
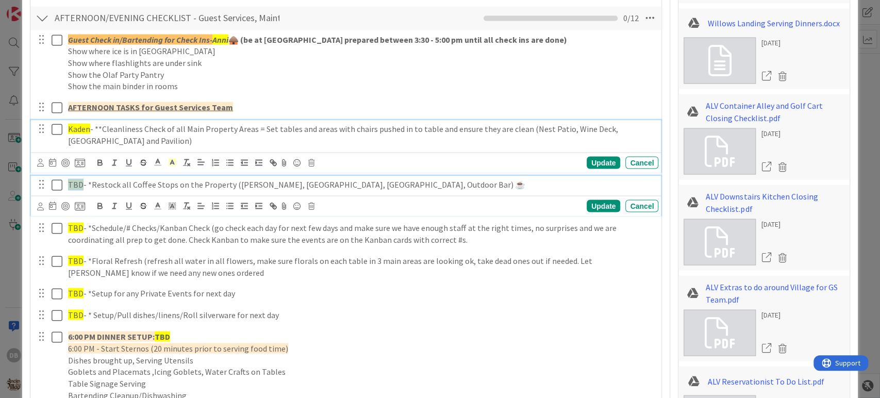
drag, startPoint x: 80, startPoint y: 183, endPoint x: 68, endPoint y: 183, distance: 12.9
click at [68, 183] on span "TBD" at bounding box center [75, 184] width 15 height 10
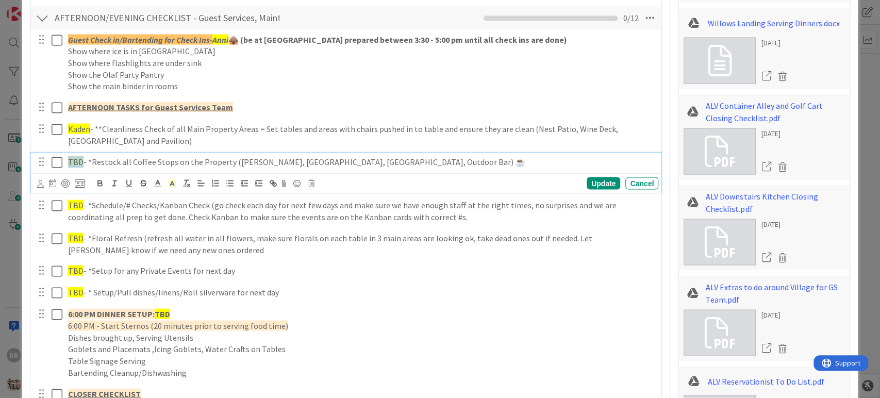
scroll to position [1260, 0]
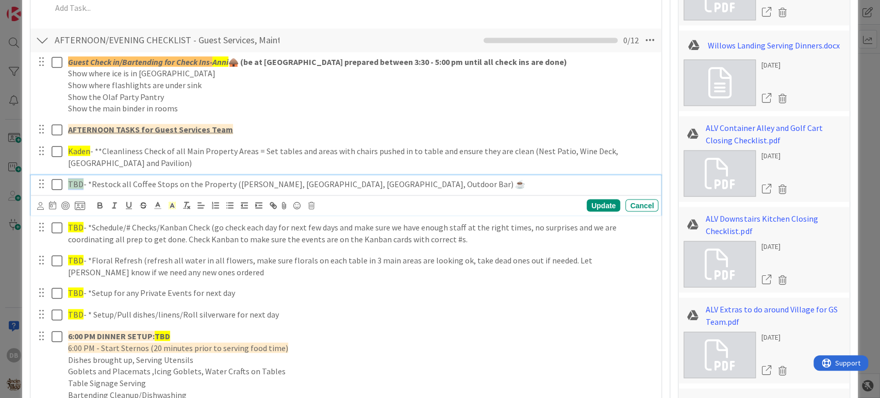
type textarea "x"
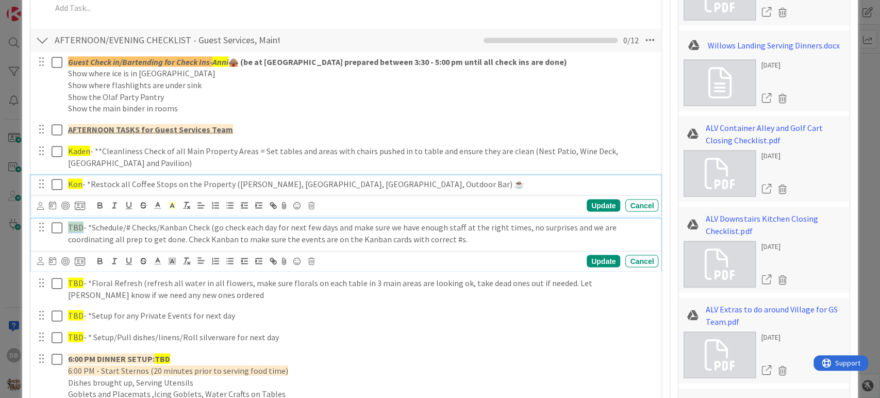
drag, startPoint x: 81, startPoint y: 223, endPoint x: 68, endPoint y: 223, distance: 13.4
click at [68, 223] on span "TBD" at bounding box center [75, 227] width 15 height 10
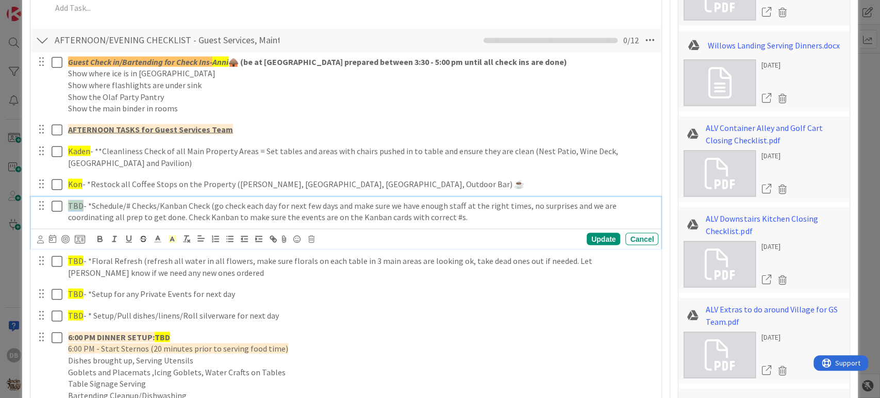
scroll to position [1238, 0]
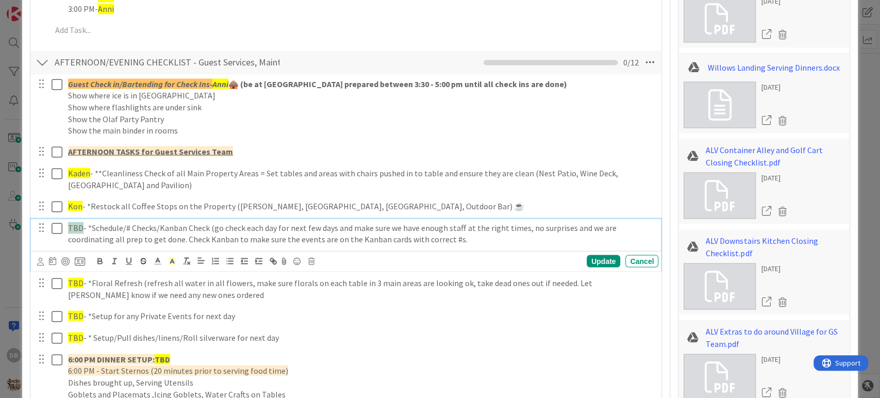
type textarea "x"
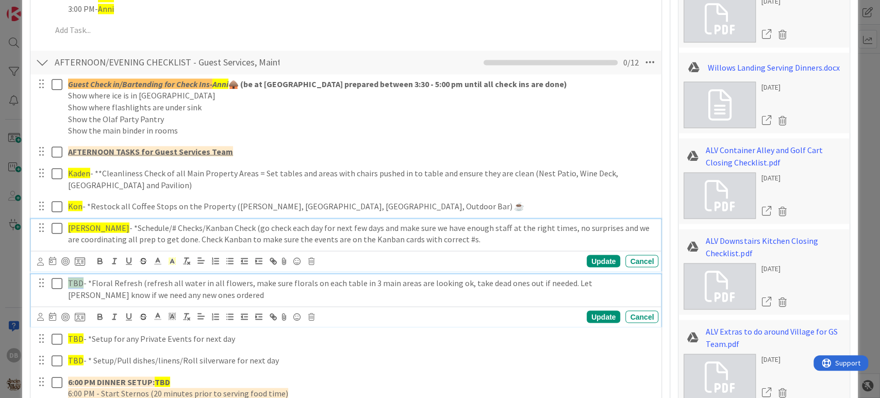
drag, startPoint x: 81, startPoint y: 277, endPoint x: 68, endPoint y: 278, distance: 13.4
click at [68, 278] on span "TBD" at bounding box center [75, 282] width 15 height 10
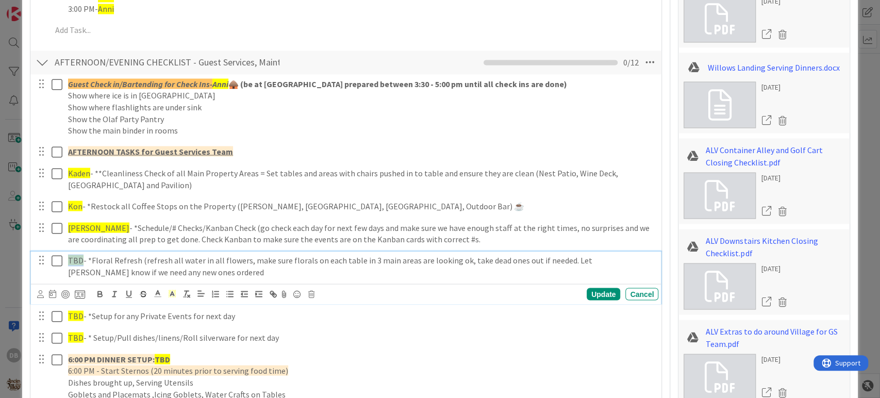
scroll to position [1215, 0]
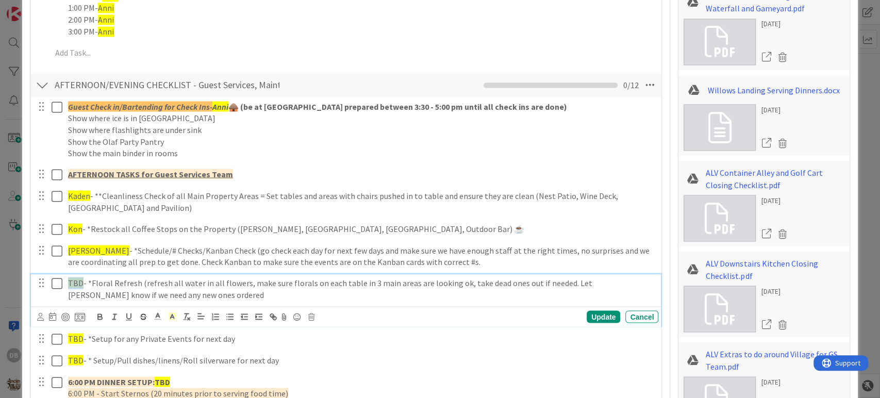
type textarea "x"
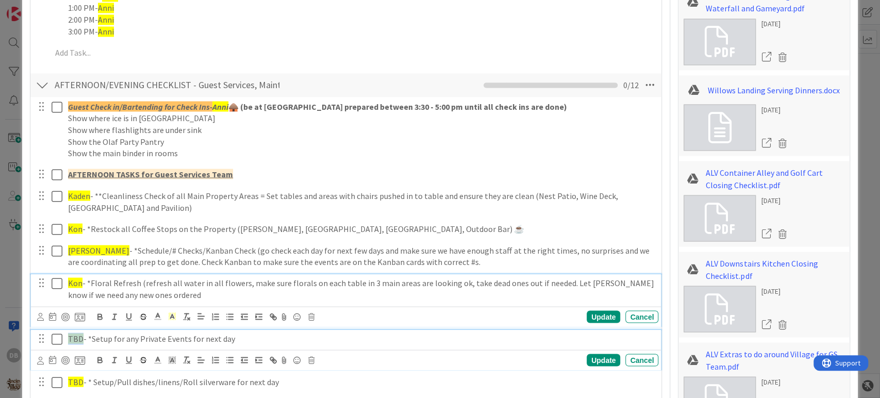
drag, startPoint x: 80, startPoint y: 338, endPoint x: 68, endPoint y: 338, distance: 12.4
click at [68, 338] on span "TBD" at bounding box center [75, 338] width 15 height 10
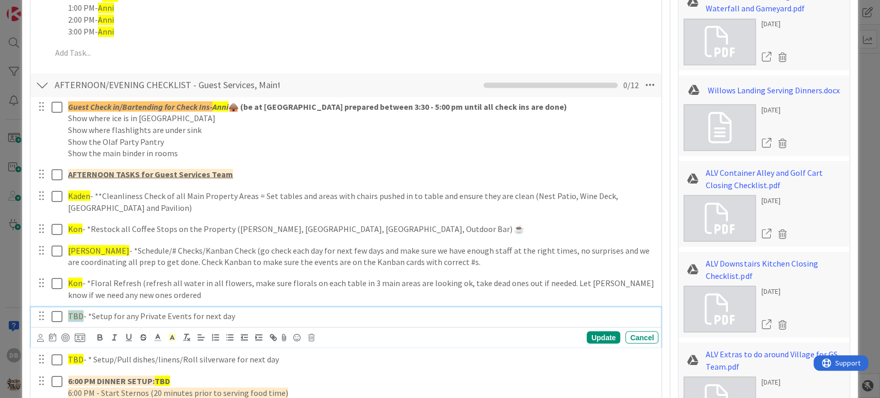
scroll to position [1193, 0]
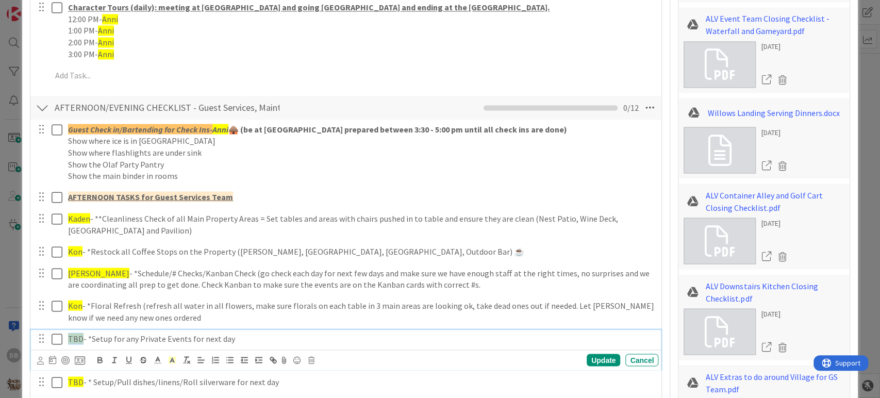
type textarea "x"
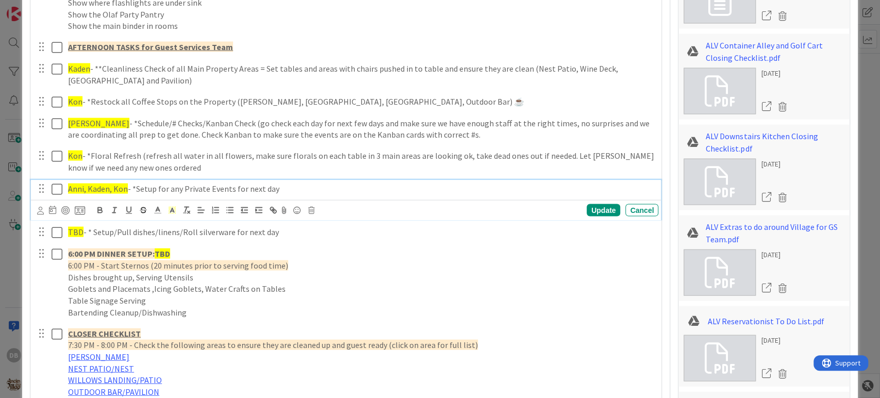
scroll to position [1422, 0]
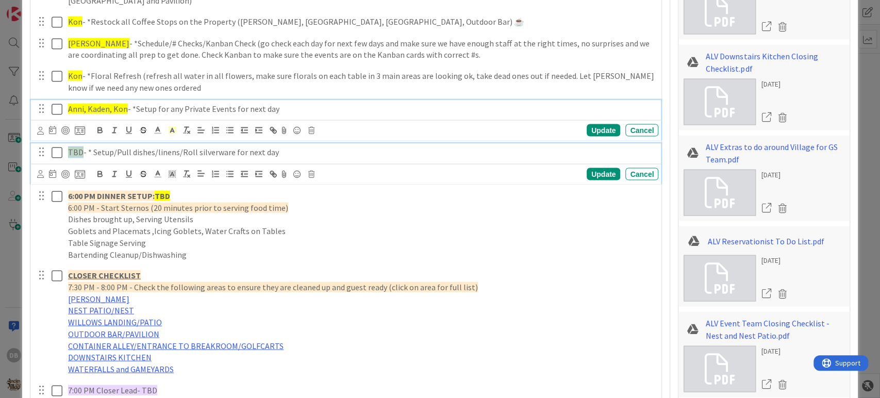
drag, startPoint x: 79, startPoint y: 151, endPoint x: 69, endPoint y: 151, distance: 10.8
click at [69, 151] on span "TBD" at bounding box center [75, 152] width 15 height 10
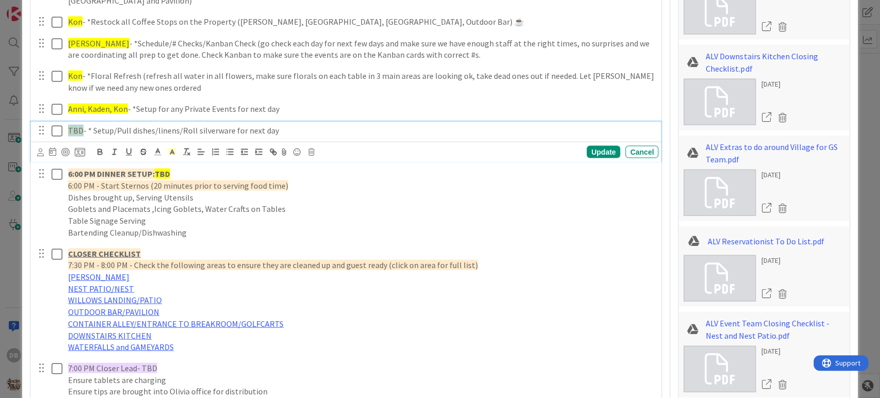
scroll to position [1400, 0]
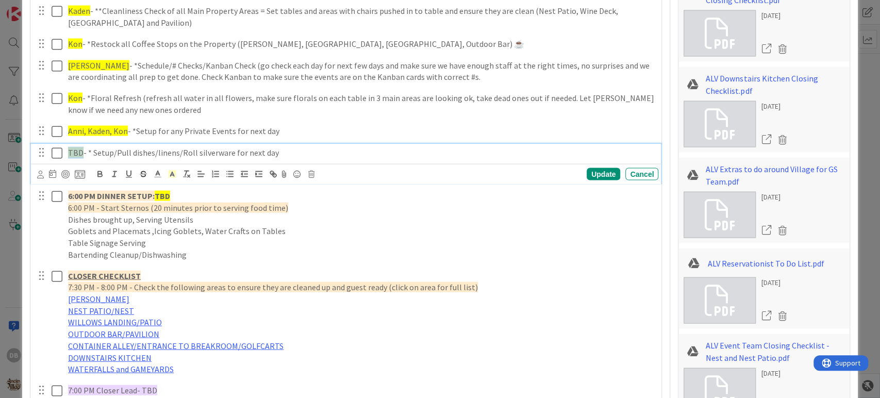
type textarea "x"
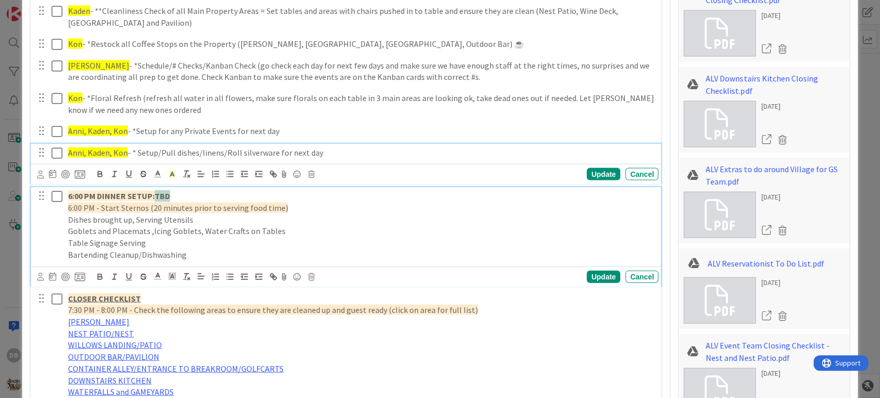
drag, startPoint x: 169, startPoint y: 193, endPoint x: 154, endPoint y: 193, distance: 14.9
click at [154, 193] on p "6:00 PM DINNER SETUP: TBD" at bounding box center [361, 196] width 586 height 12
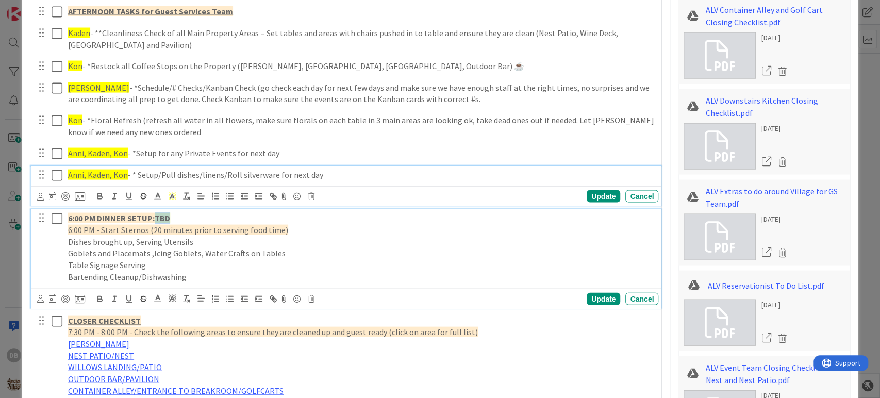
type textarea "x"
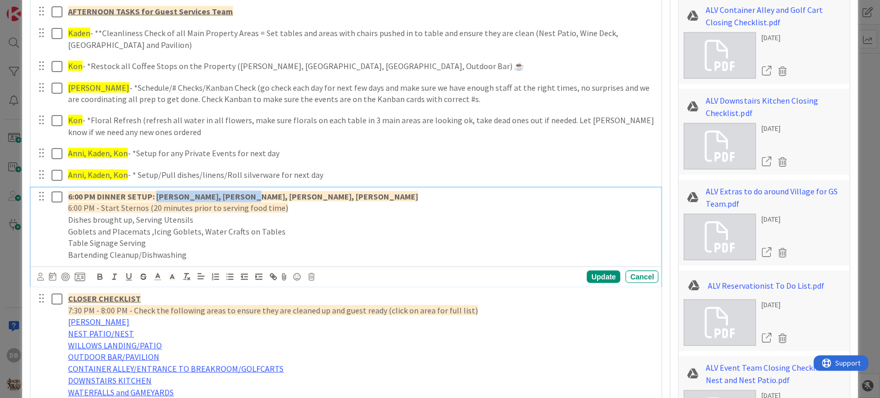
drag, startPoint x: 243, startPoint y: 194, endPoint x: 157, endPoint y: 191, distance: 86.1
click at [157, 191] on p "6:00 PM DINNER SETUP: [PERSON_NAME], [PERSON_NAME], [PERSON_NAME], [PERSON_NAME]" at bounding box center [361, 197] width 586 height 12
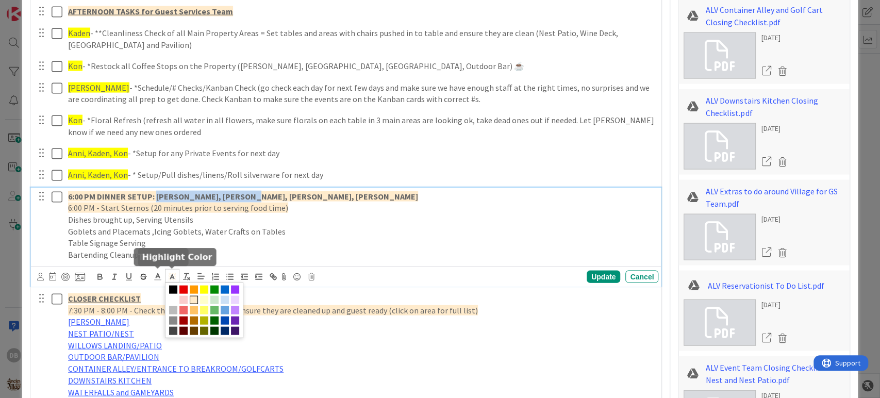
click at [173, 275] on polyline at bounding box center [172, 277] width 4 height 4
click at [208, 289] on span at bounding box center [204, 310] width 78 height 56
click at [201, 287] on span at bounding box center [204, 290] width 8 height 8
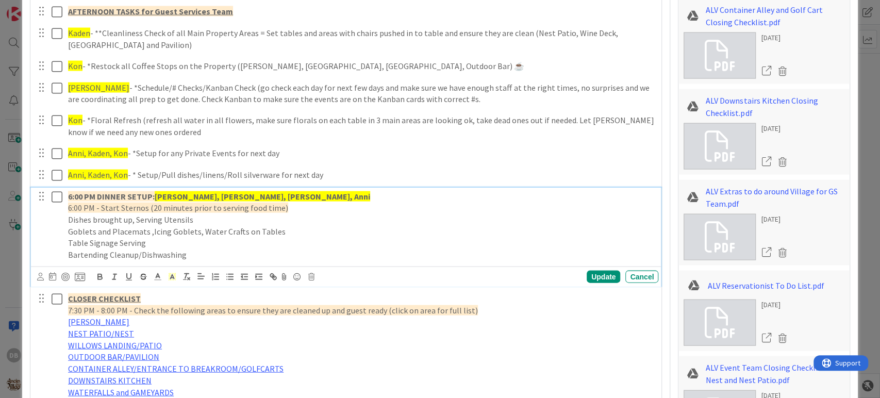
click at [252, 193] on p "6:00 PM DINNER SETUP: [PERSON_NAME], [PERSON_NAME], [PERSON_NAME], [PERSON_NAME]" at bounding box center [361, 197] width 586 height 12
click at [595, 273] on div "Update" at bounding box center [604, 277] width 34 height 12
type textarea "x"
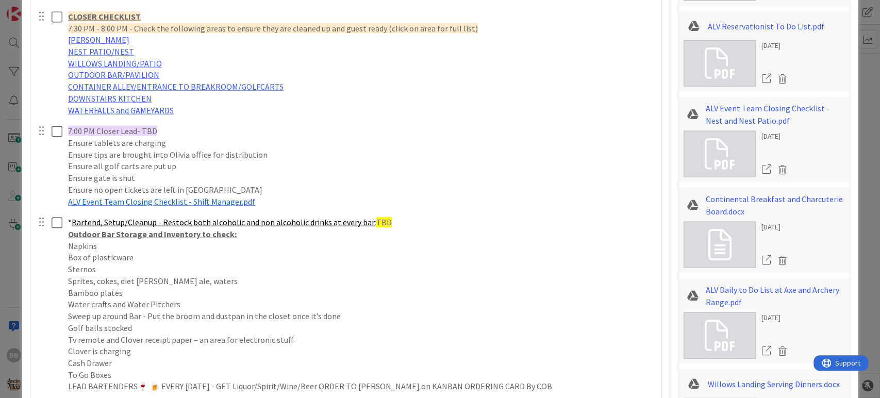
scroll to position [1664, 0]
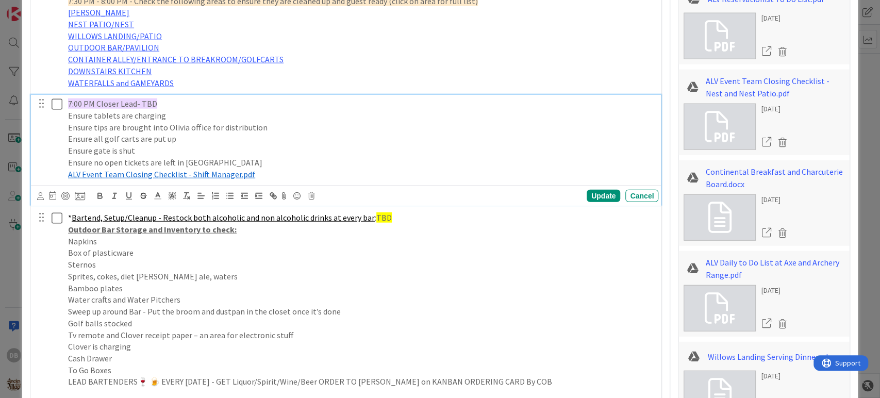
click at [151, 102] on span "7:00 PM Closer Lead- TBD" at bounding box center [112, 103] width 89 height 10
drag, startPoint x: 155, startPoint y: 103, endPoint x: 140, endPoint y: 104, distance: 15.0
click at [140, 104] on p "7:00 PM Closer Lead- TBD" at bounding box center [361, 104] width 586 height 12
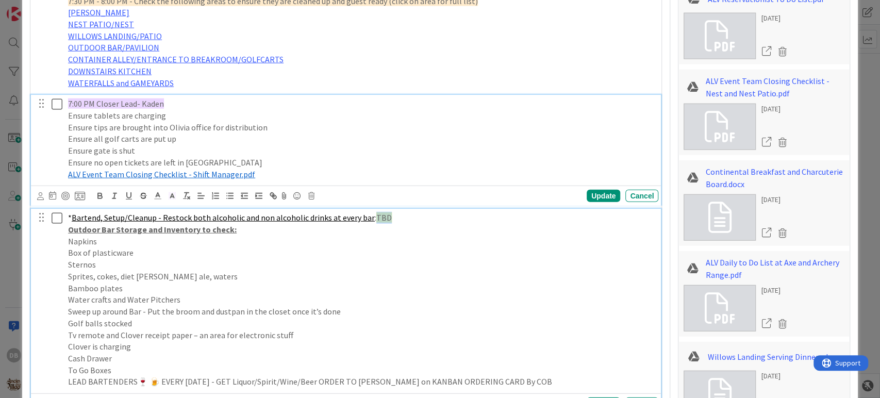
drag, startPoint x: 383, startPoint y: 218, endPoint x: 371, endPoint y: 212, distance: 13.4
click at [376, 212] on span "TBD" at bounding box center [383, 217] width 15 height 10
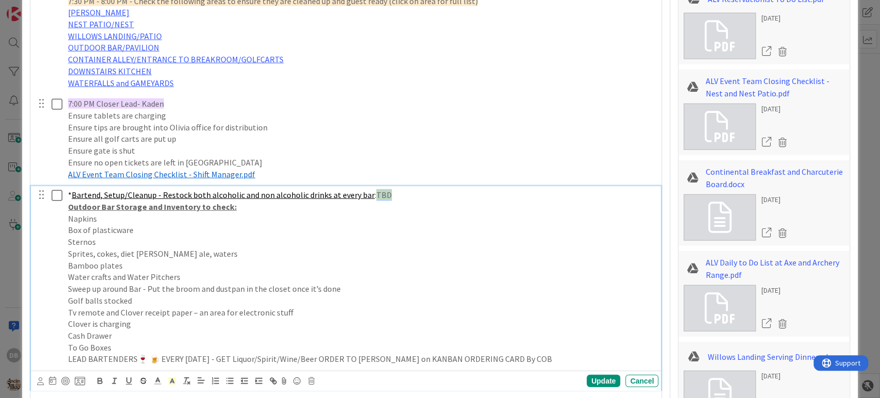
scroll to position [1642, 0]
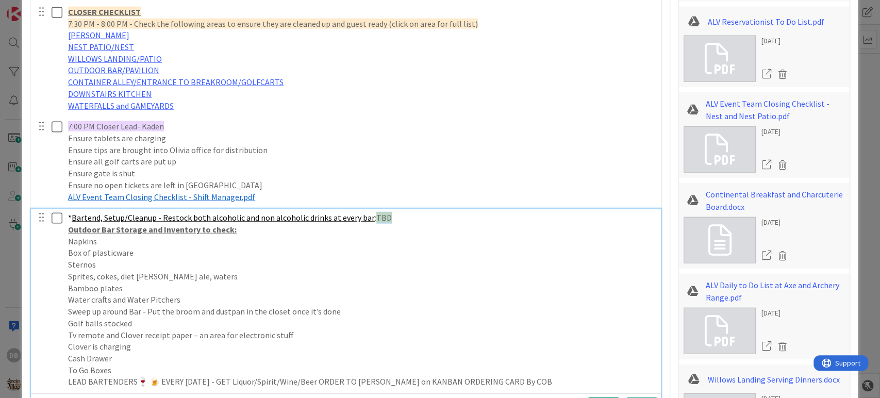
type textarea "x"
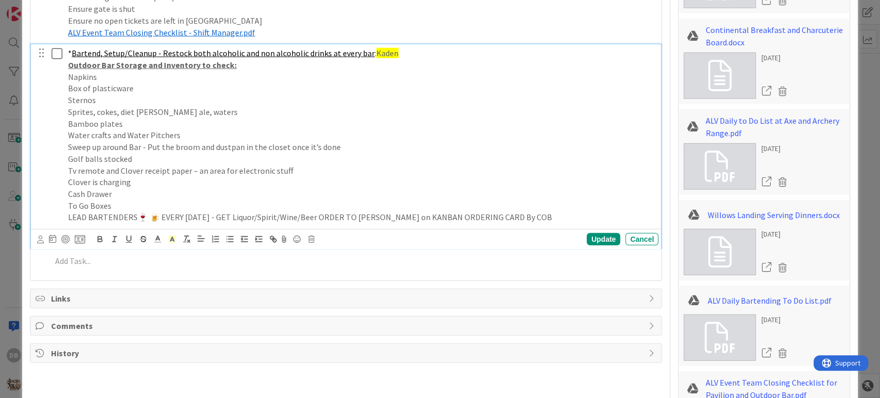
scroll to position [1814, 0]
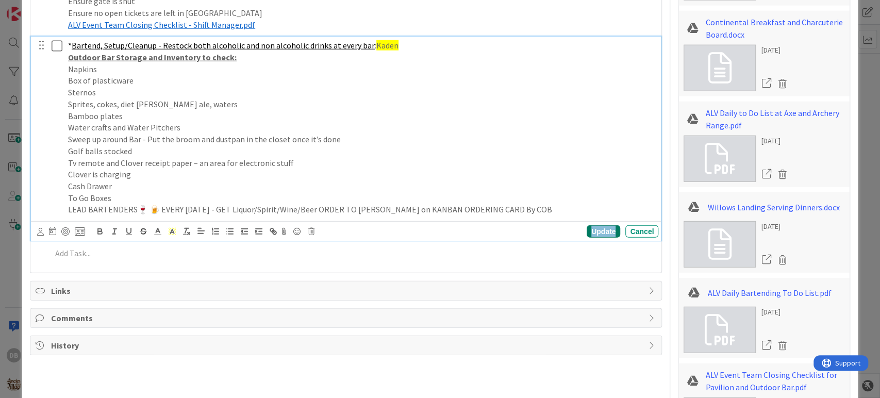
click at [590, 226] on div "Update" at bounding box center [604, 231] width 34 height 12
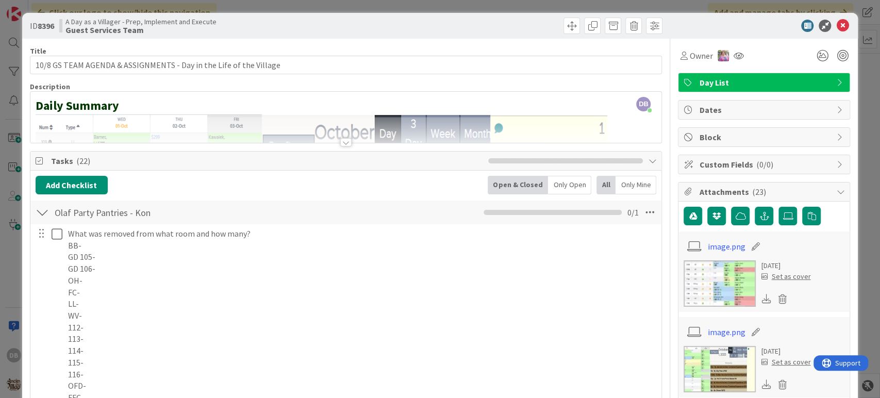
scroll to position [0, 0]
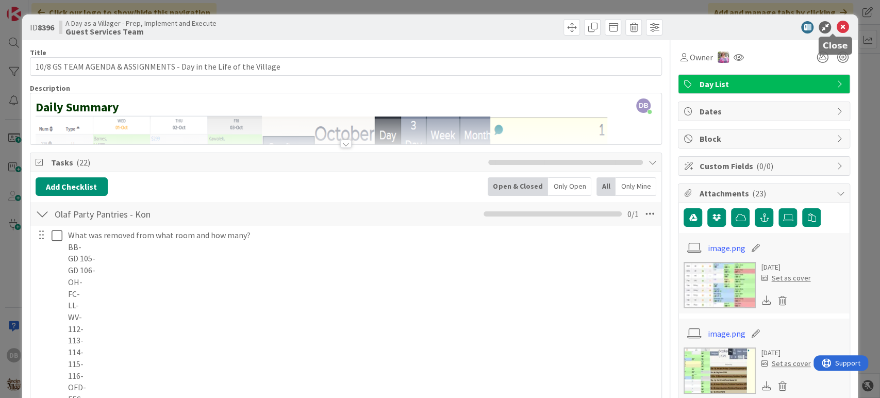
click at [836, 24] on icon at bounding box center [842, 27] width 12 height 12
type textarea "x"
